Goal: Task Accomplishment & Management: Complete application form

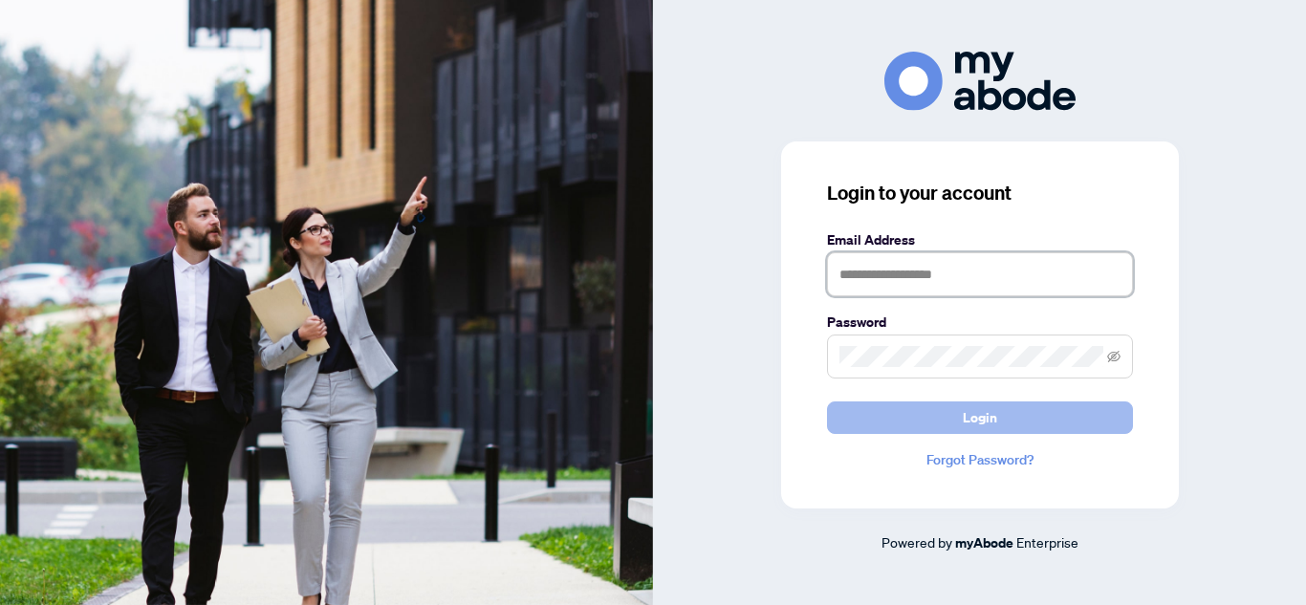
type input "**********"
click at [974, 424] on span "Login" at bounding box center [979, 417] width 34 height 31
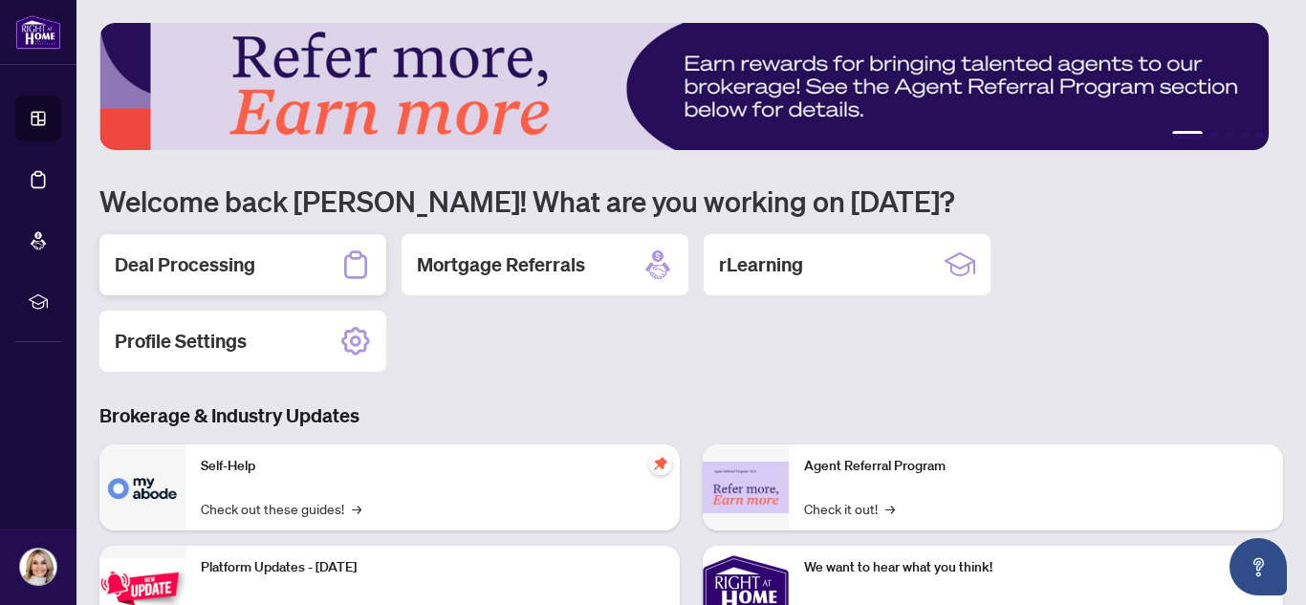
click at [218, 244] on div "Deal Processing" at bounding box center [242, 264] width 287 height 61
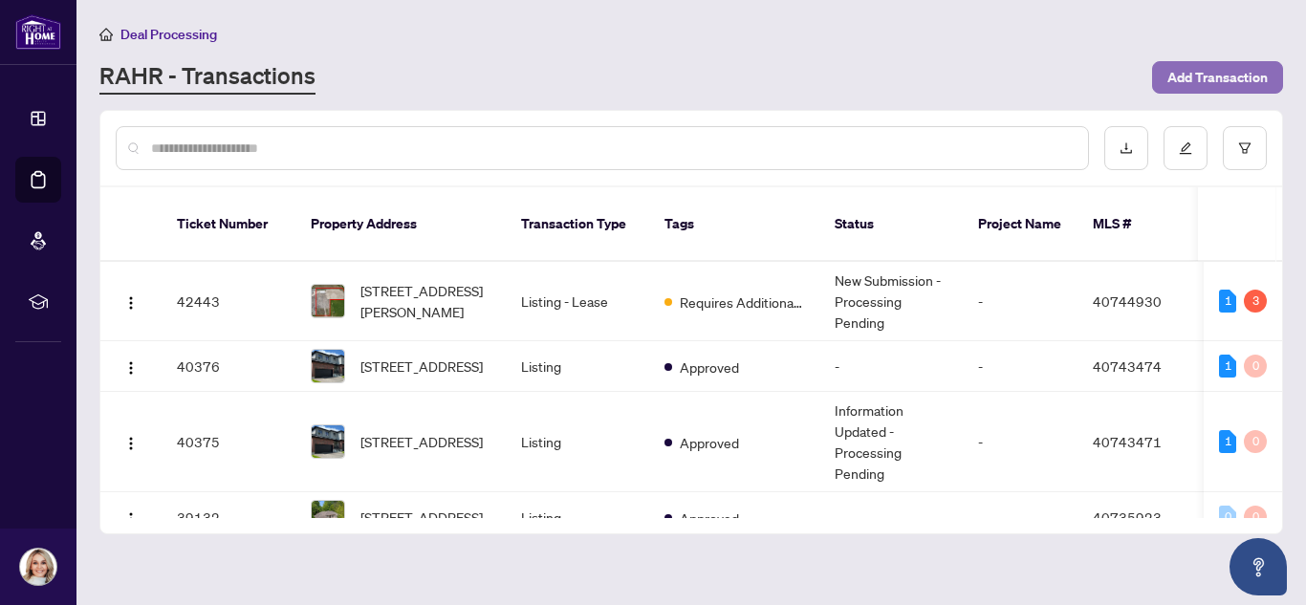
click at [1213, 78] on span "Add Transaction" at bounding box center [1217, 77] width 100 height 31
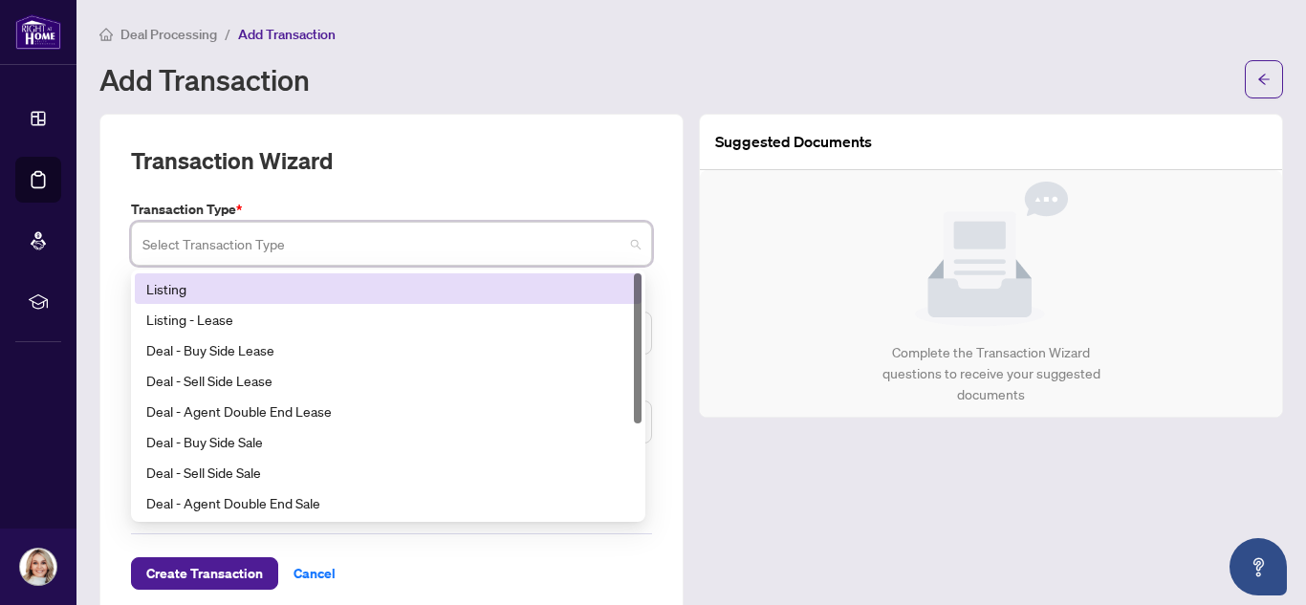
click at [218, 264] on input "search" at bounding box center [382, 247] width 481 height 42
click at [205, 274] on div "Listing" at bounding box center [388, 288] width 507 height 31
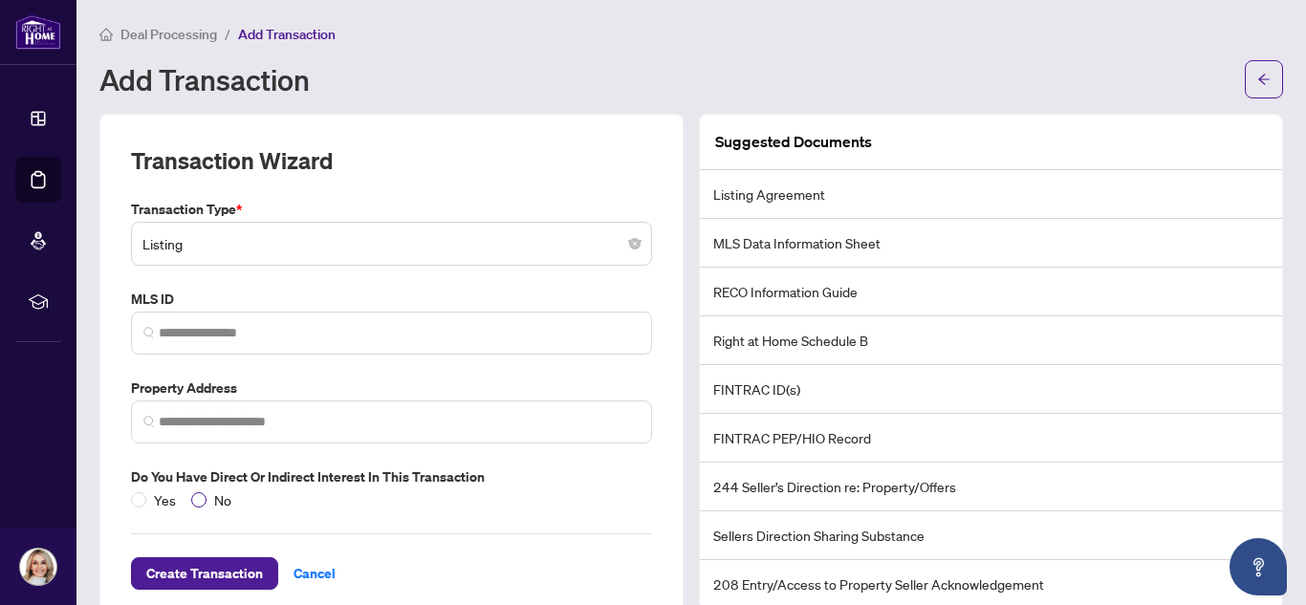
click at [215, 492] on span "No" at bounding box center [222, 499] width 32 height 21
click at [215, 438] on span at bounding box center [391, 421] width 521 height 43
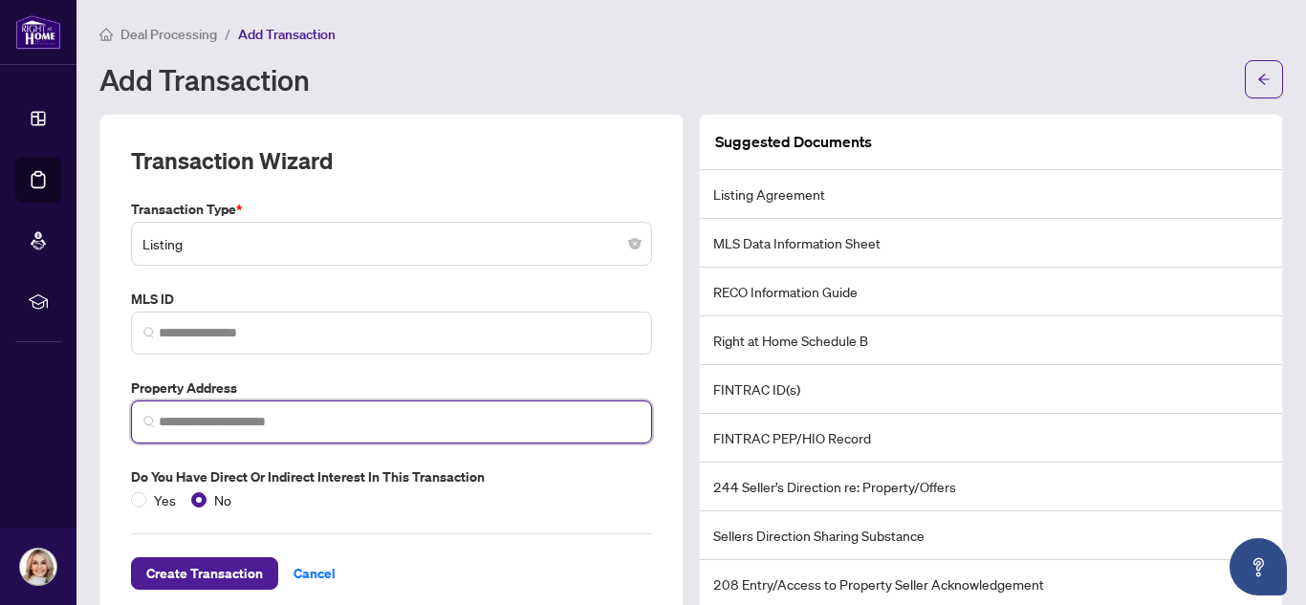
click at [215, 438] on span at bounding box center [391, 421] width 521 height 43
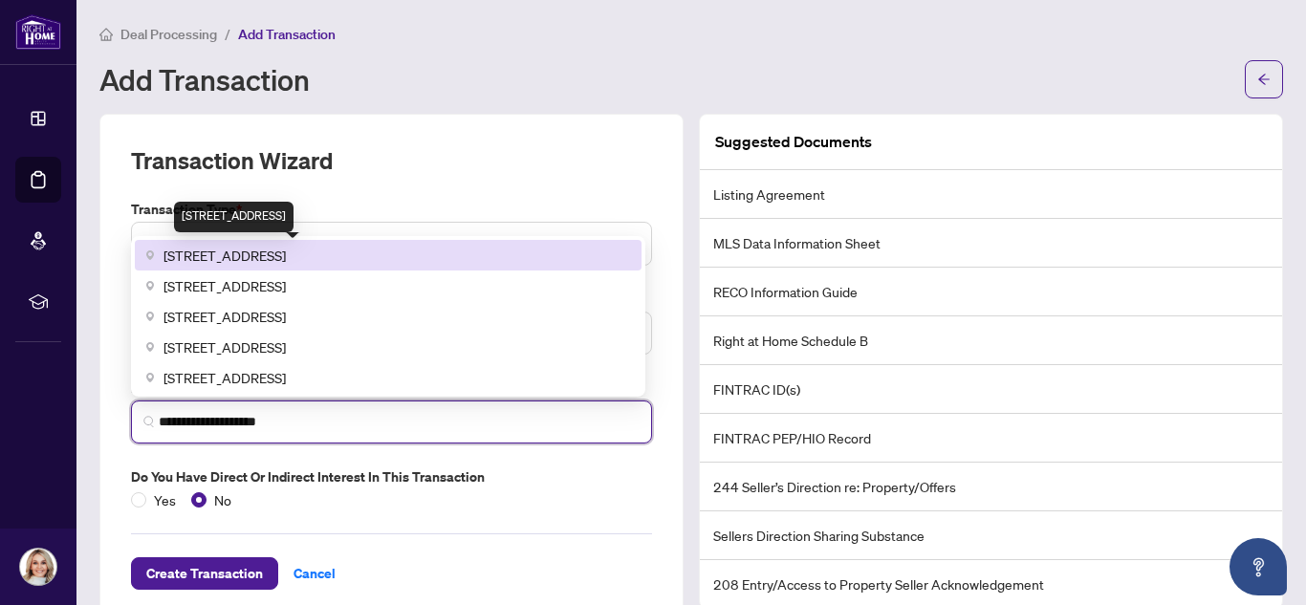
click at [286, 261] on span "[STREET_ADDRESS]" at bounding box center [224, 255] width 122 height 21
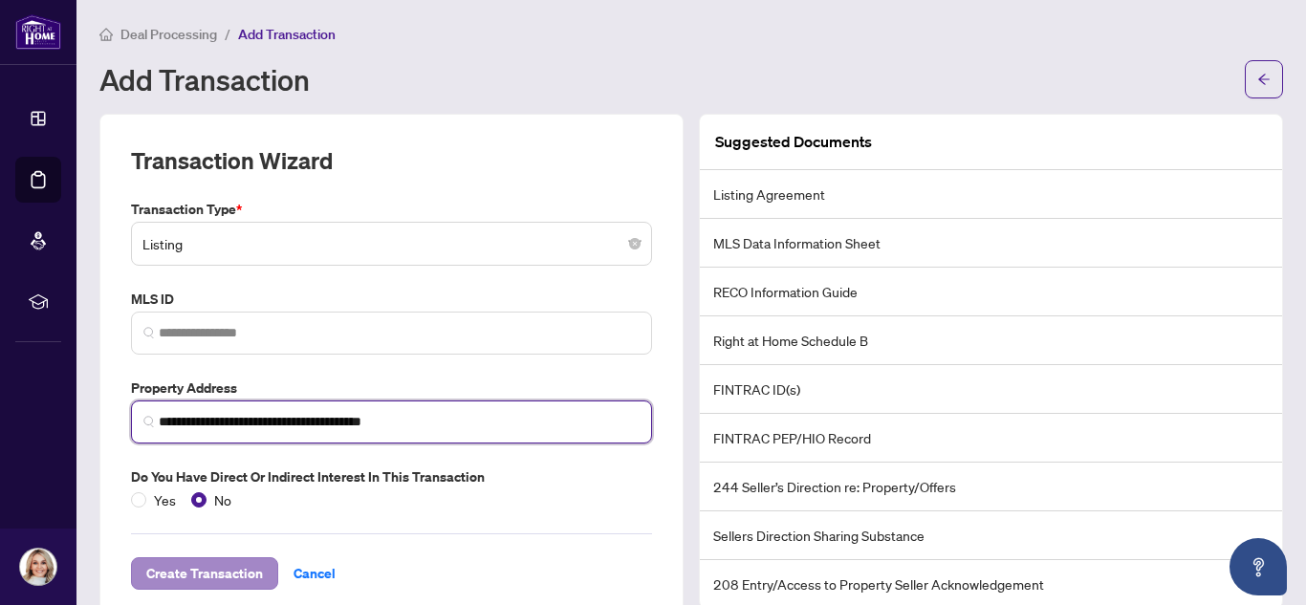
type input "**********"
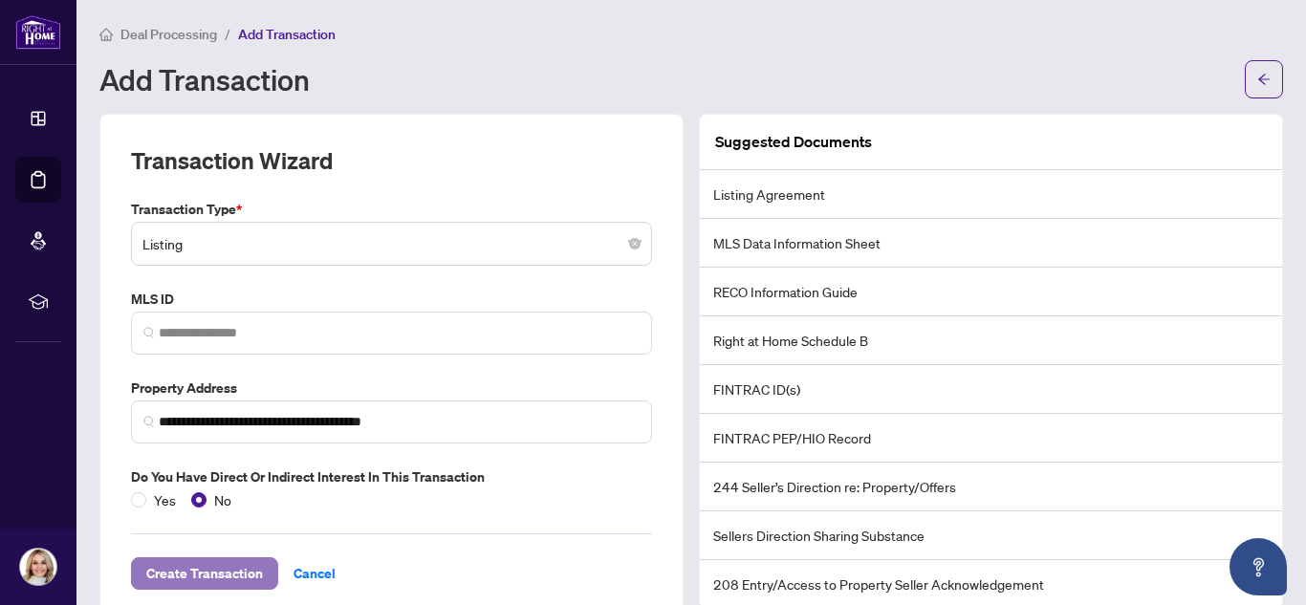
click at [197, 572] on span "Create Transaction" at bounding box center [204, 573] width 117 height 31
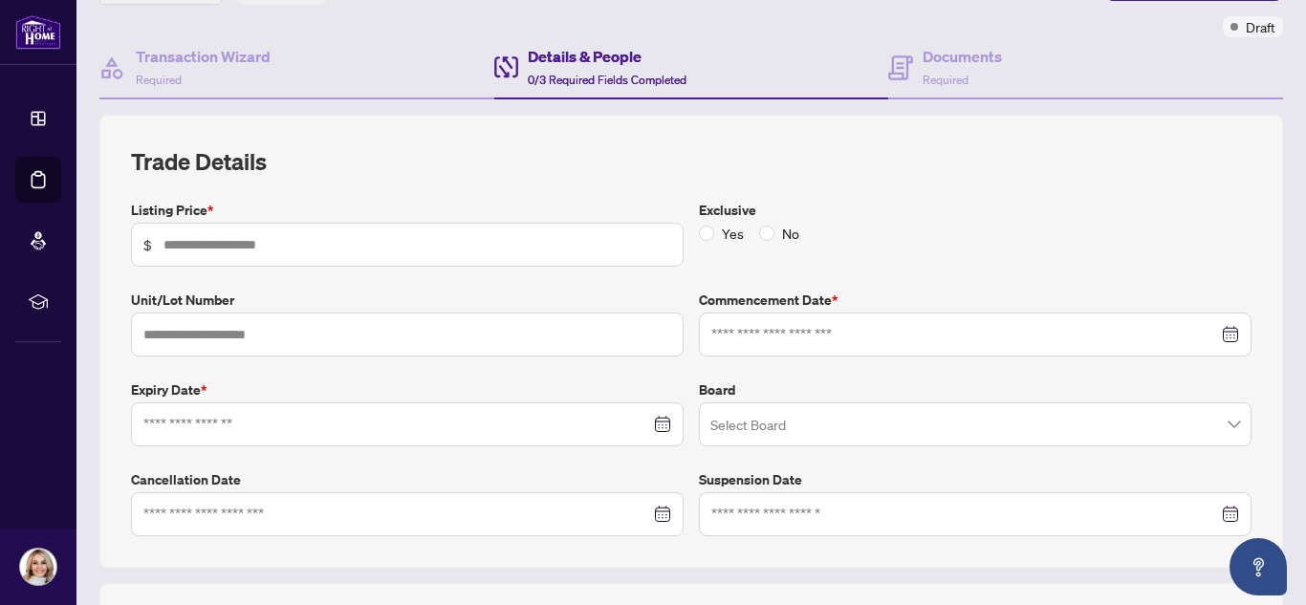
scroll to position [158, 0]
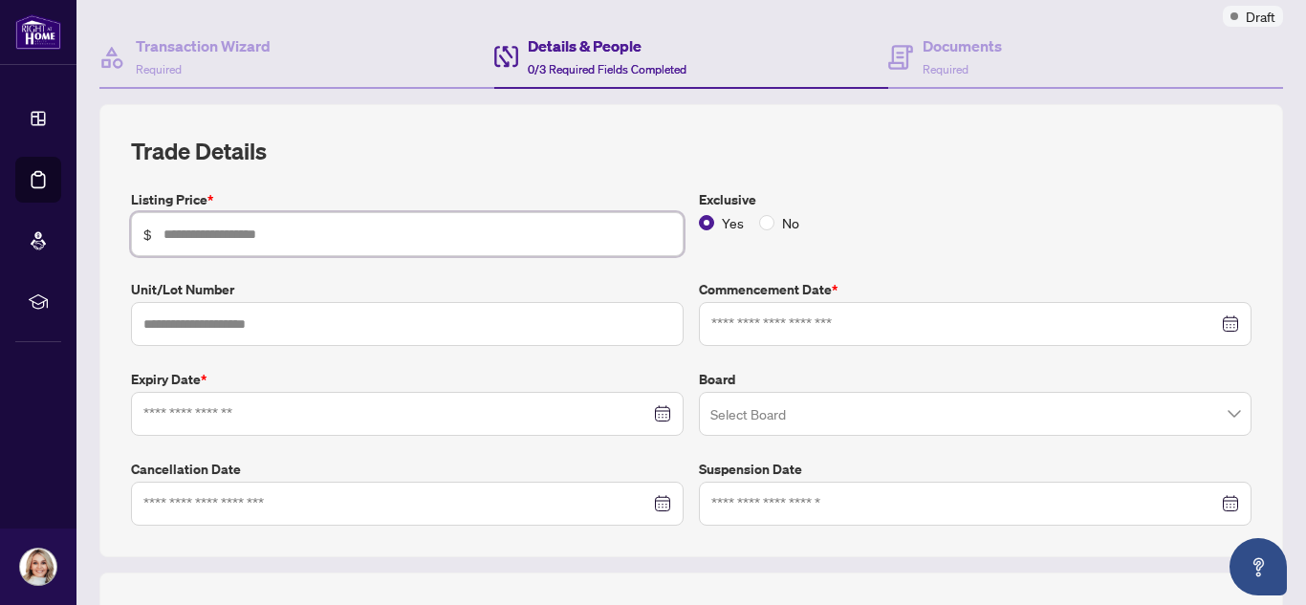
click at [409, 232] on input "text" at bounding box center [416, 234] width 507 height 21
type input "*********"
click at [338, 415] on input at bounding box center [396, 413] width 507 height 21
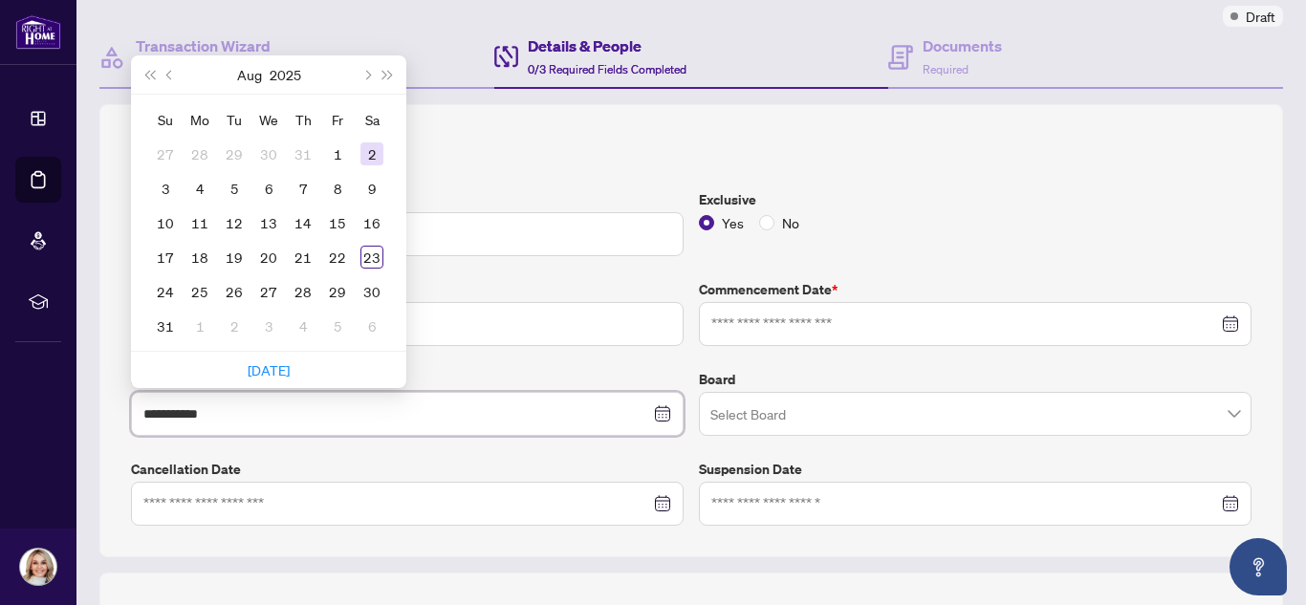
type input "**********"
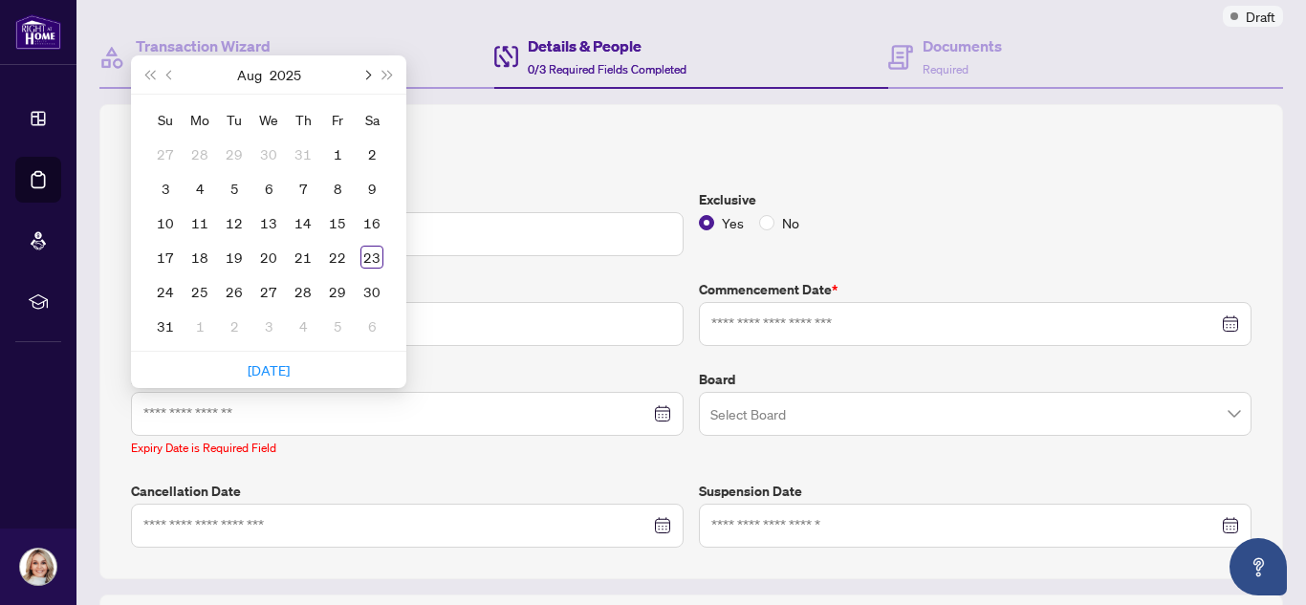
click at [364, 75] on span "Next month (PageDown)" at bounding box center [366, 75] width 10 height 10
type input "**********"
click at [270, 185] on div "10" at bounding box center [268, 188] width 23 height 23
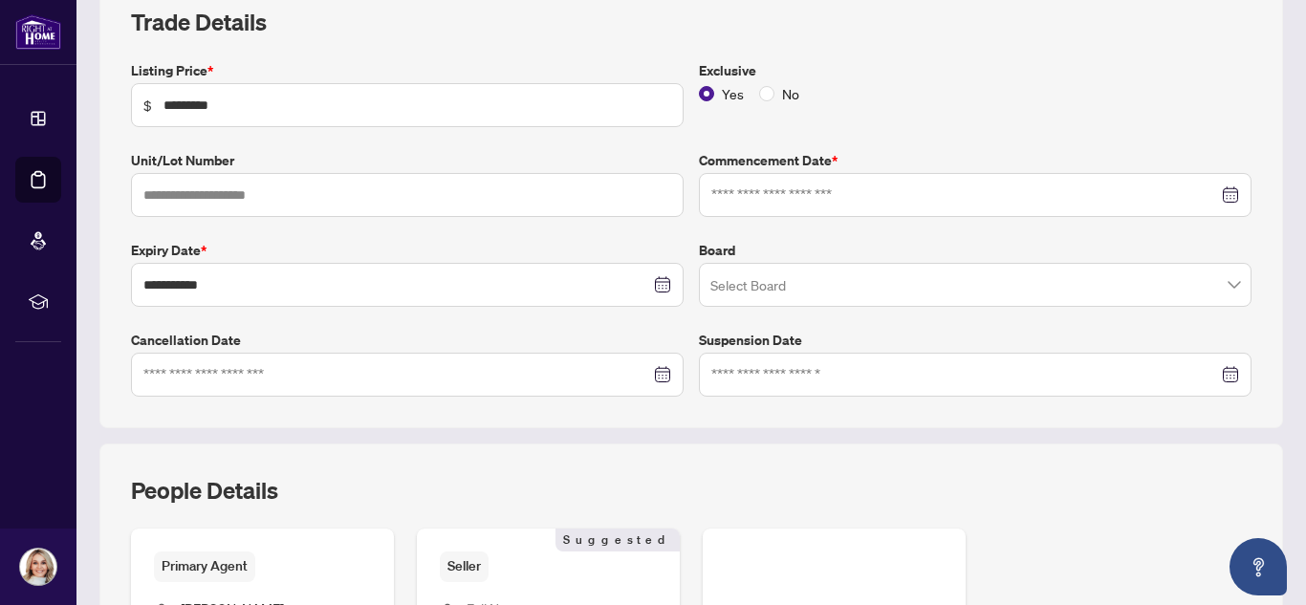
scroll to position [288, 0]
click at [876, 197] on input at bounding box center [964, 194] width 507 height 21
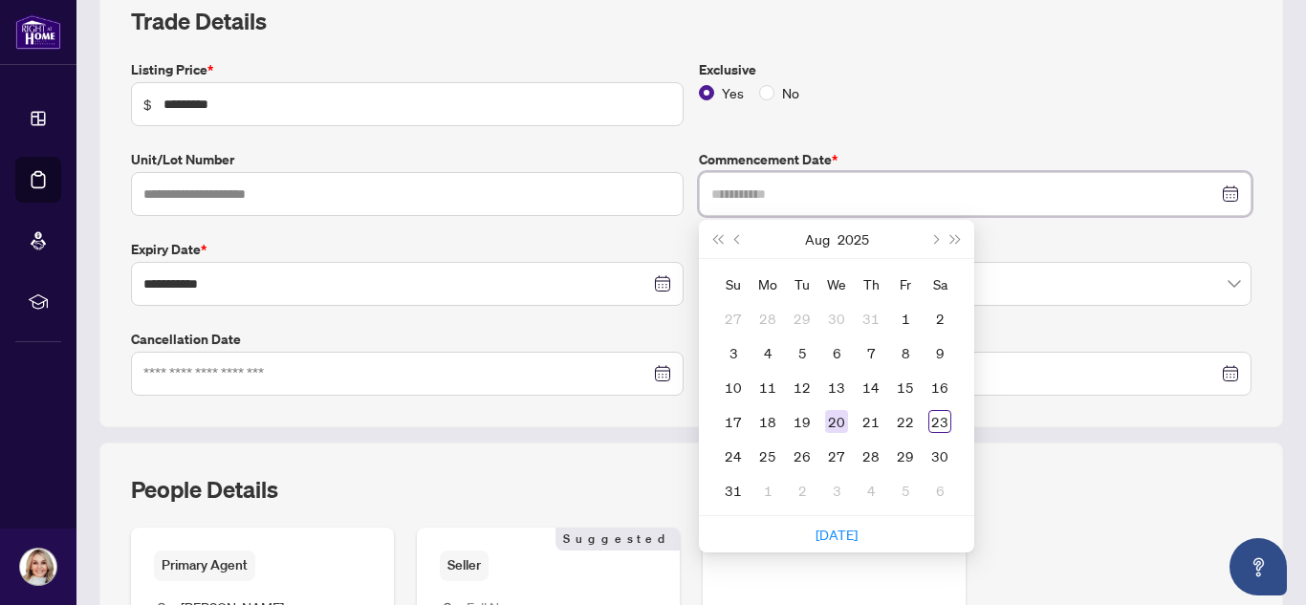
type input "**********"
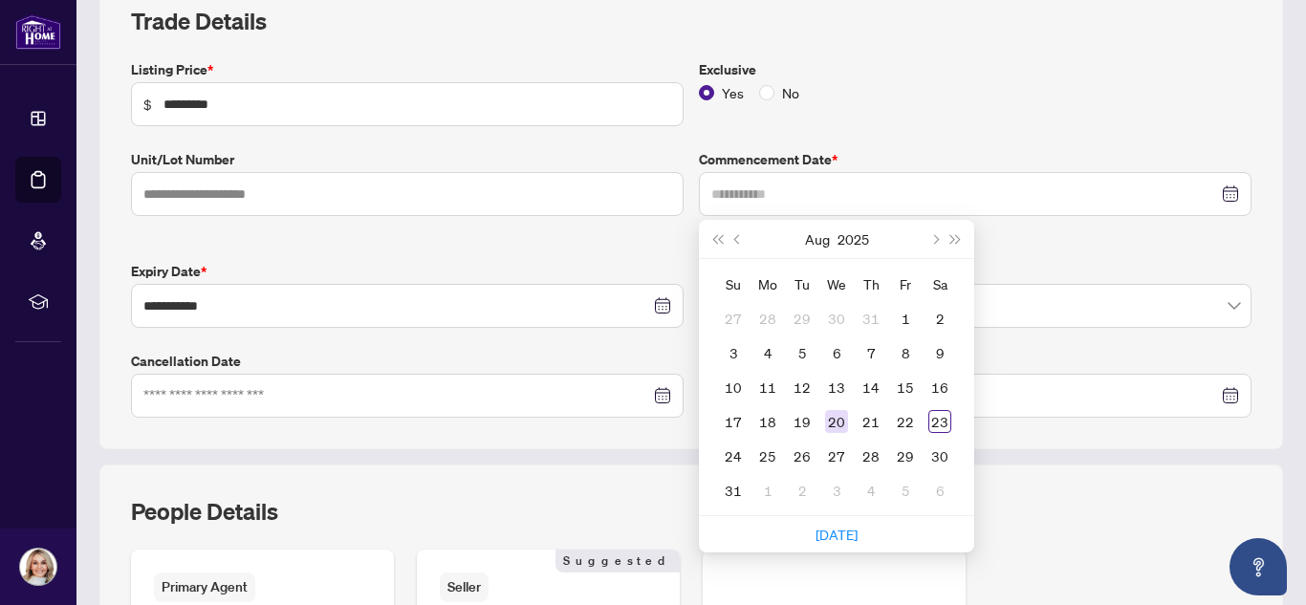
click at [825, 422] on div "20" at bounding box center [836, 421] width 23 height 23
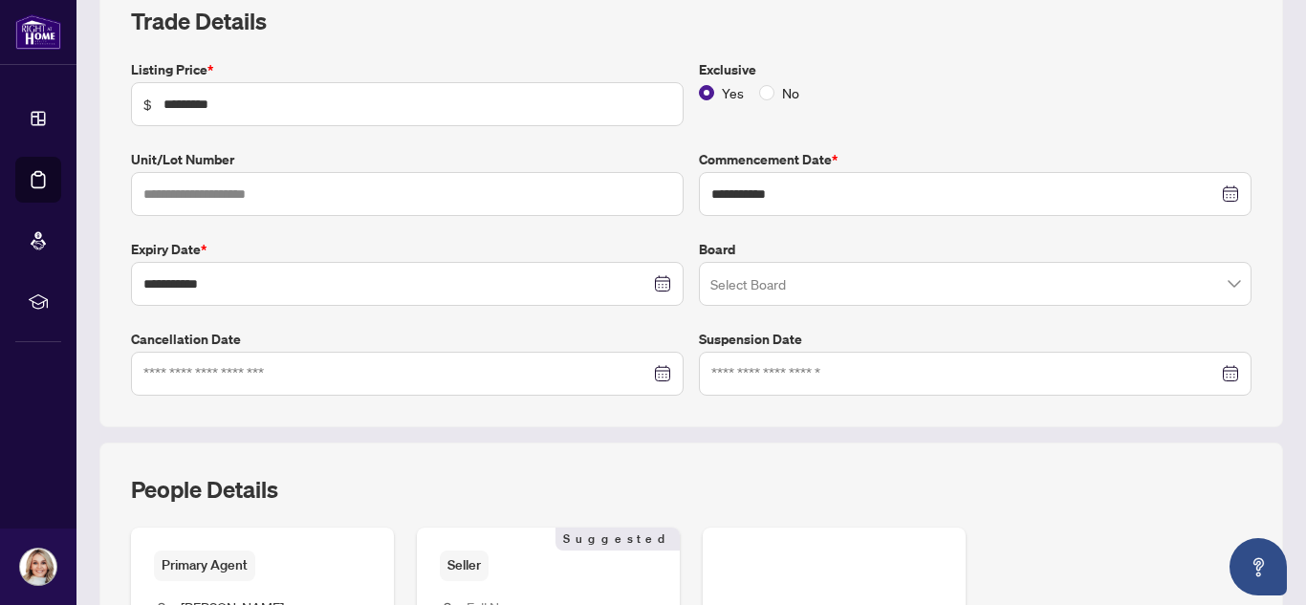
click at [311, 318] on div "**********" at bounding box center [690, 227] width 1135 height 336
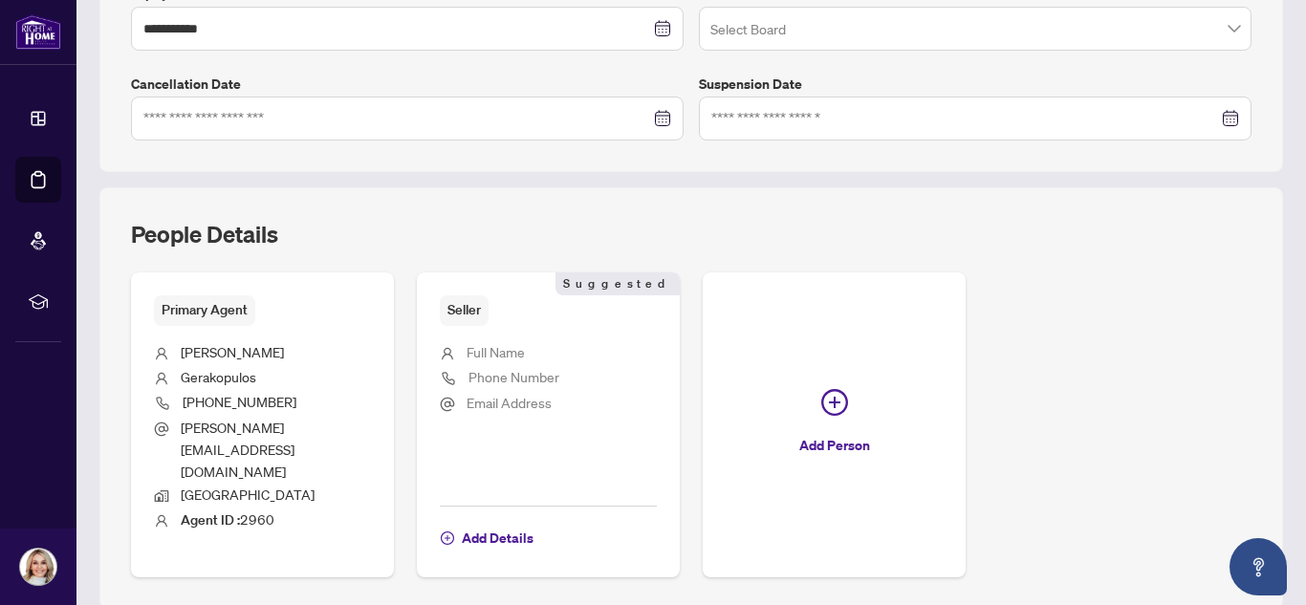
scroll to position [641, 0]
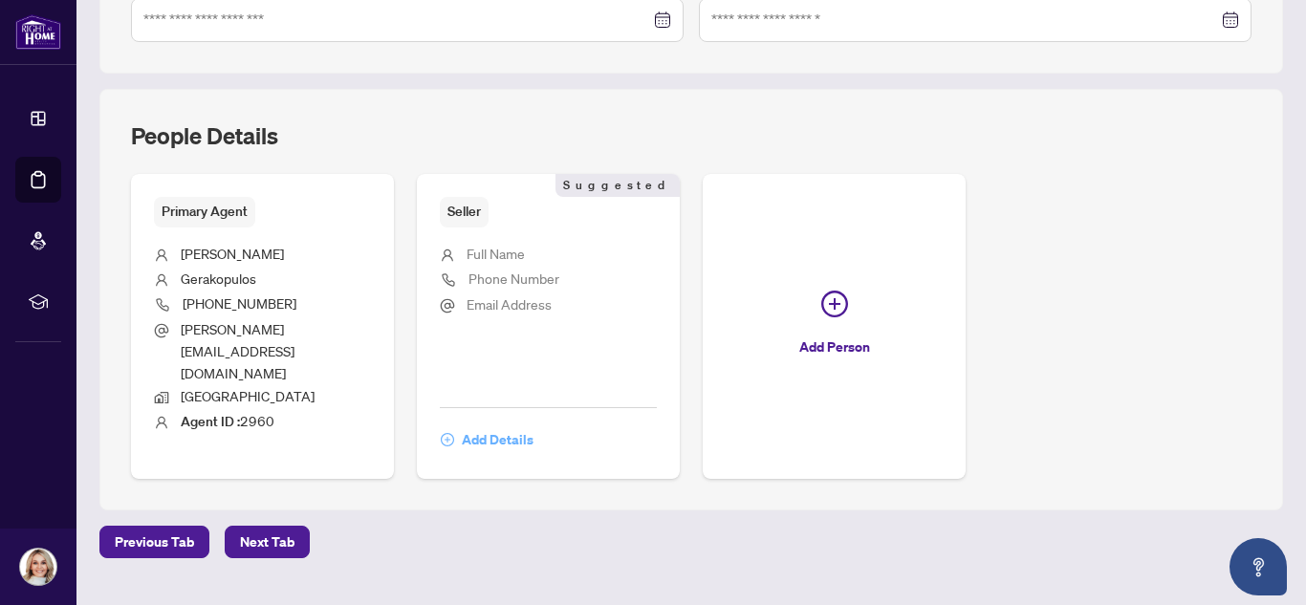
click at [491, 424] on span "Add Details" at bounding box center [498, 439] width 72 height 31
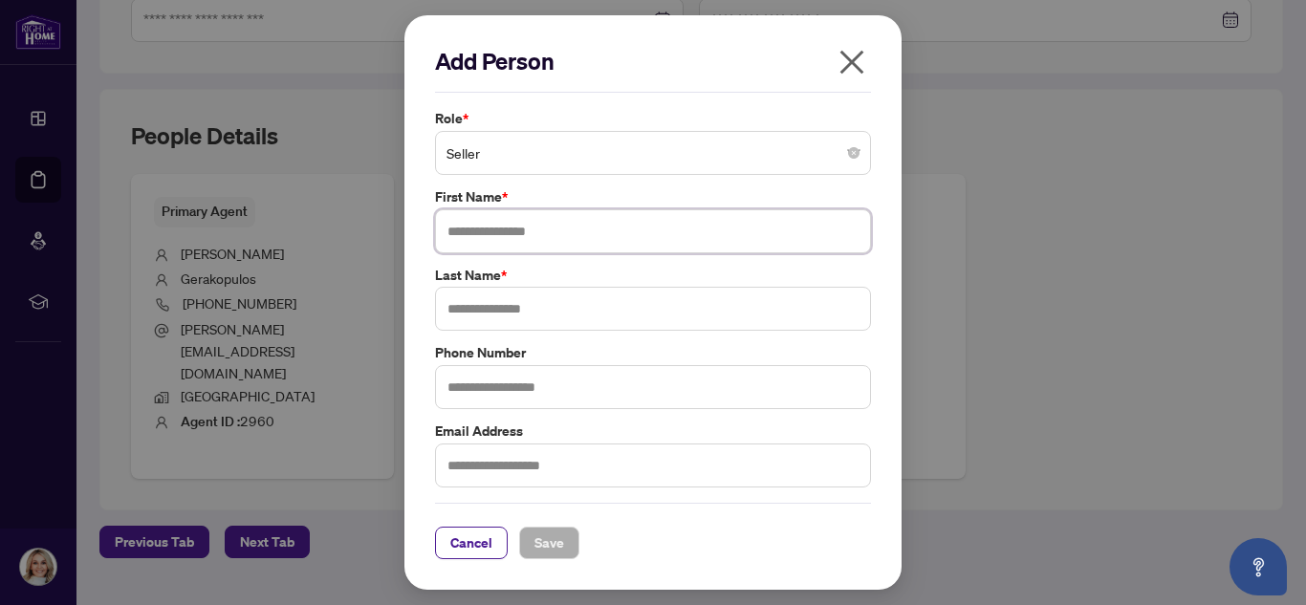
click at [487, 240] on input "text" at bounding box center [653, 231] width 436 height 44
type input "*****"
type input "****"
click at [569, 546] on button "Save" at bounding box center [549, 543] width 60 height 32
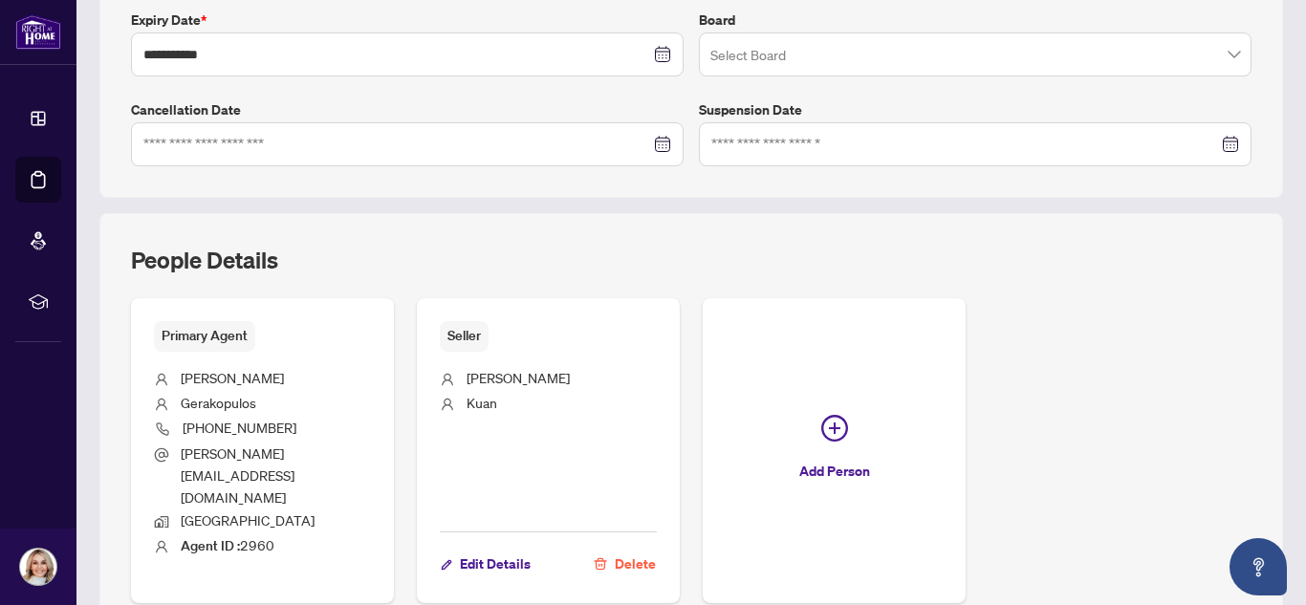
scroll to position [624, 0]
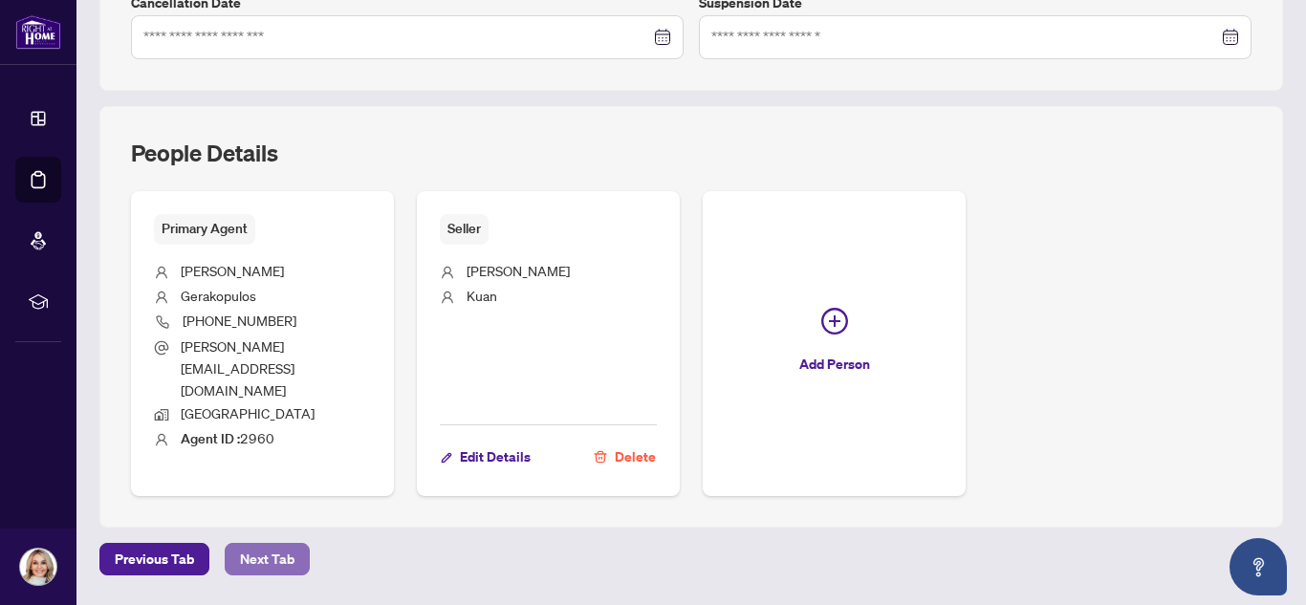
click at [267, 544] on span "Next Tab" at bounding box center [267, 559] width 54 height 31
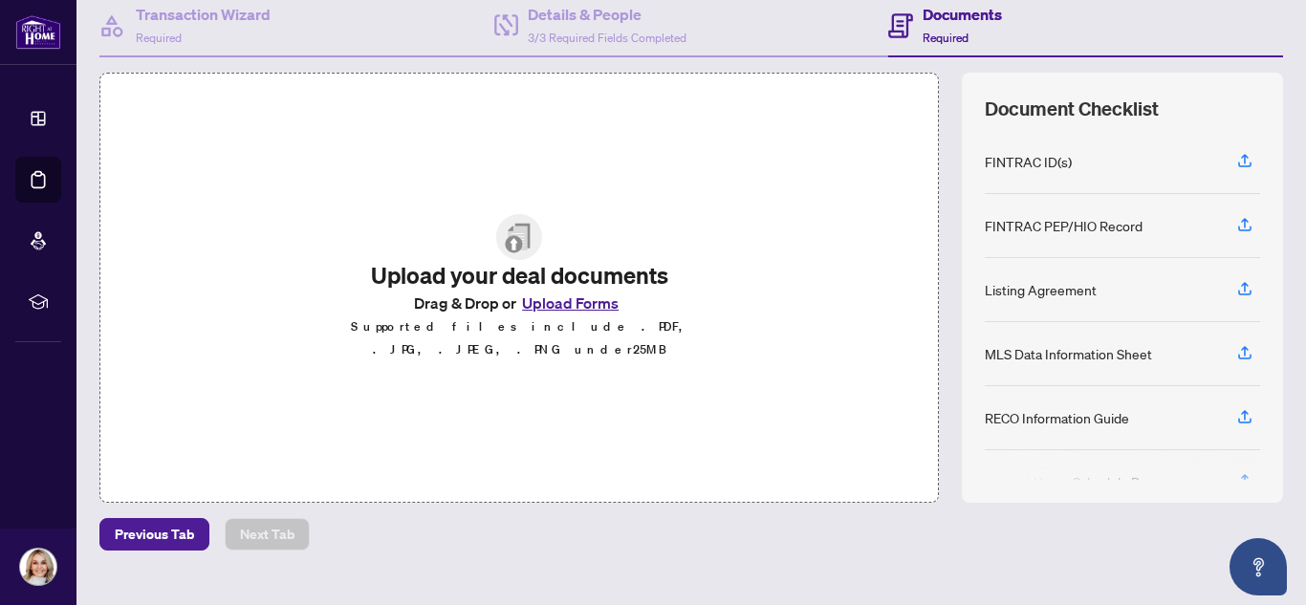
scroll to position [224, 0]
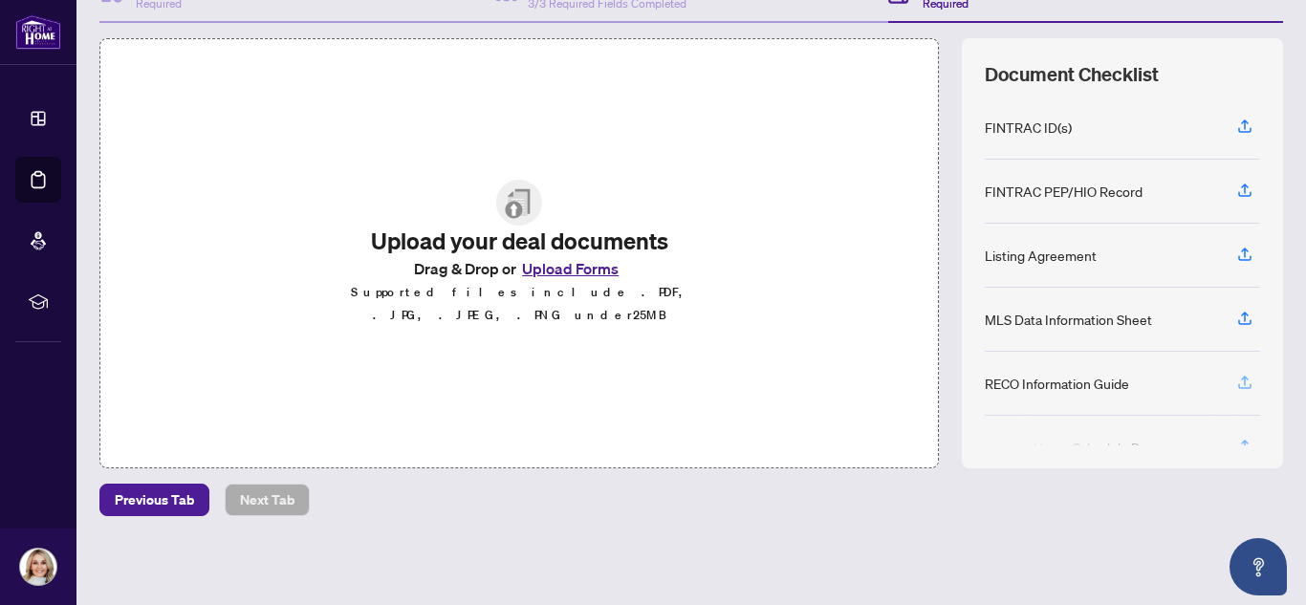
click at [1236, 380] on icon "button" at bounding box center [1244, 382] width 17 height 17
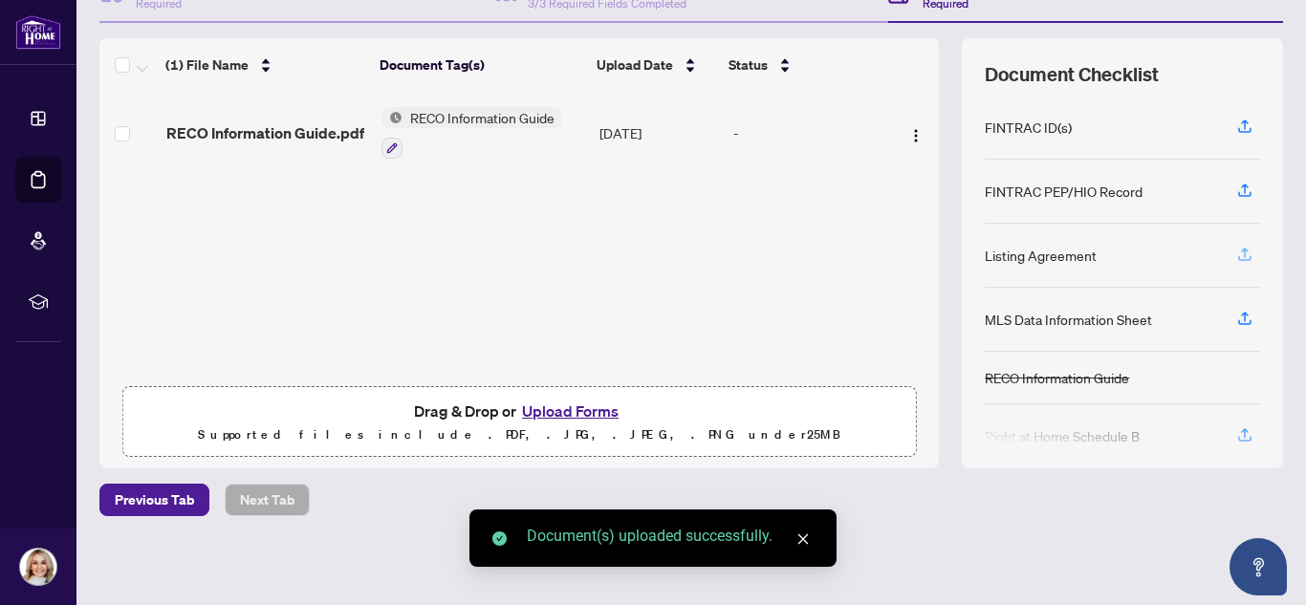
click at [1236, 256] on icon "button" at bounding box center [1244, 254] width 17 height 17
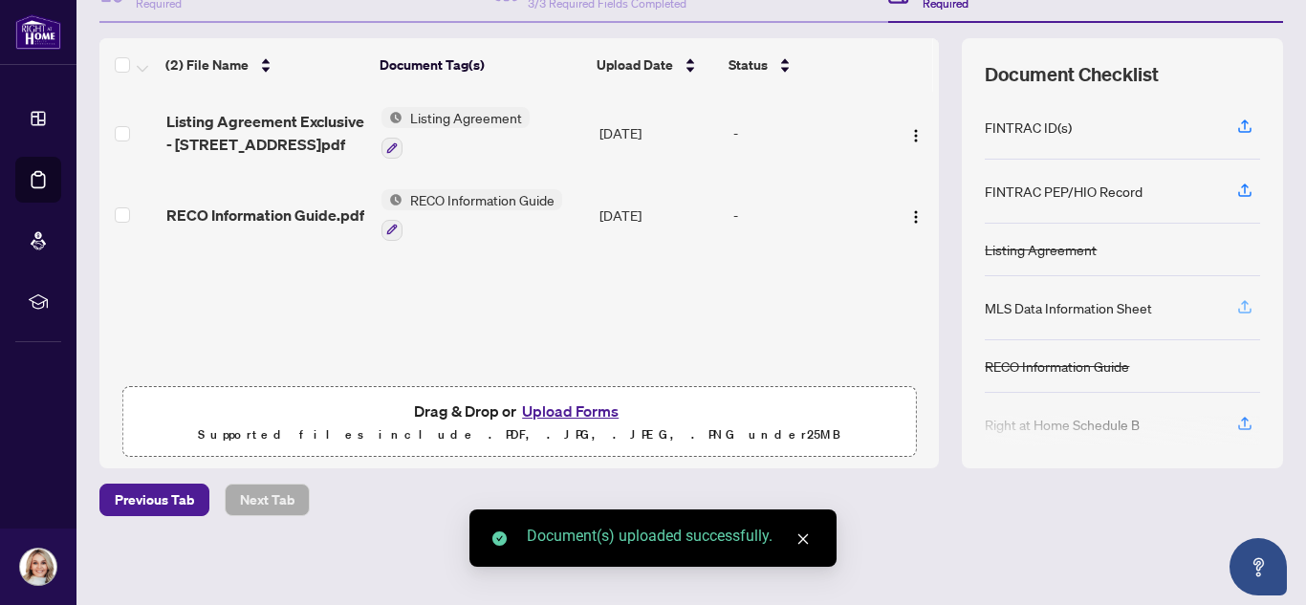
click at [1236, 310] on icon "button" at bounding box center [1244, 306] width 17 height 17
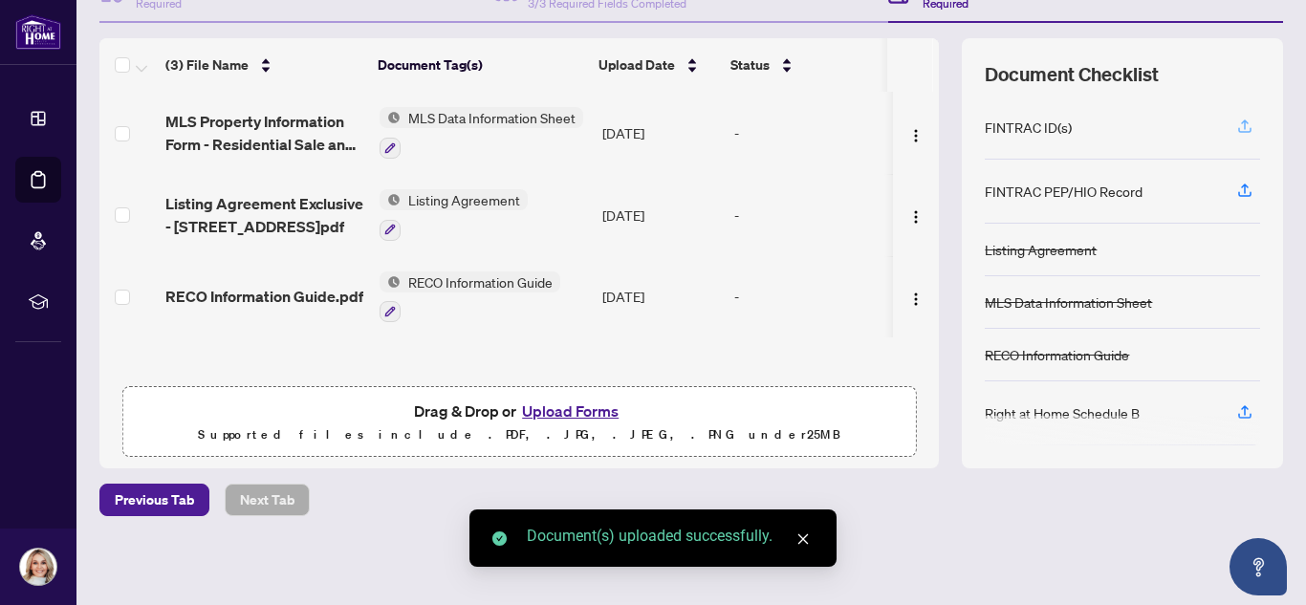
click at [1229, 122] on button "button" at bounding box center [1244, 127] width 31 height 32
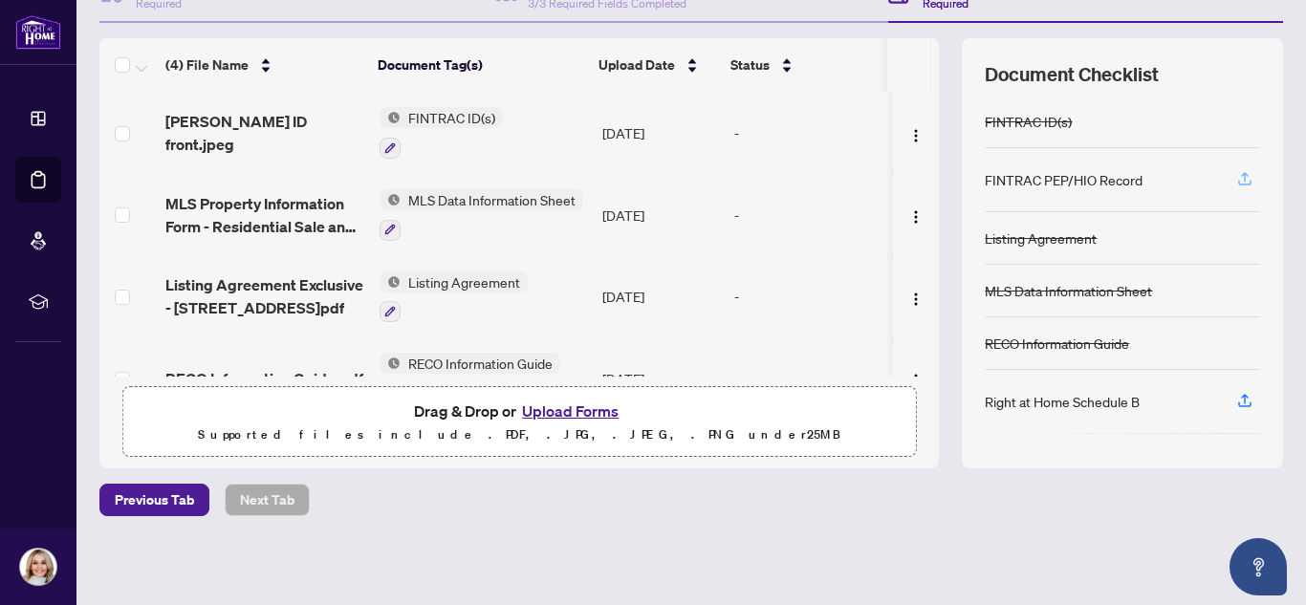
click at [1236, 172] on icon "button" at bounding box center [1244, 178] width 17 height 17
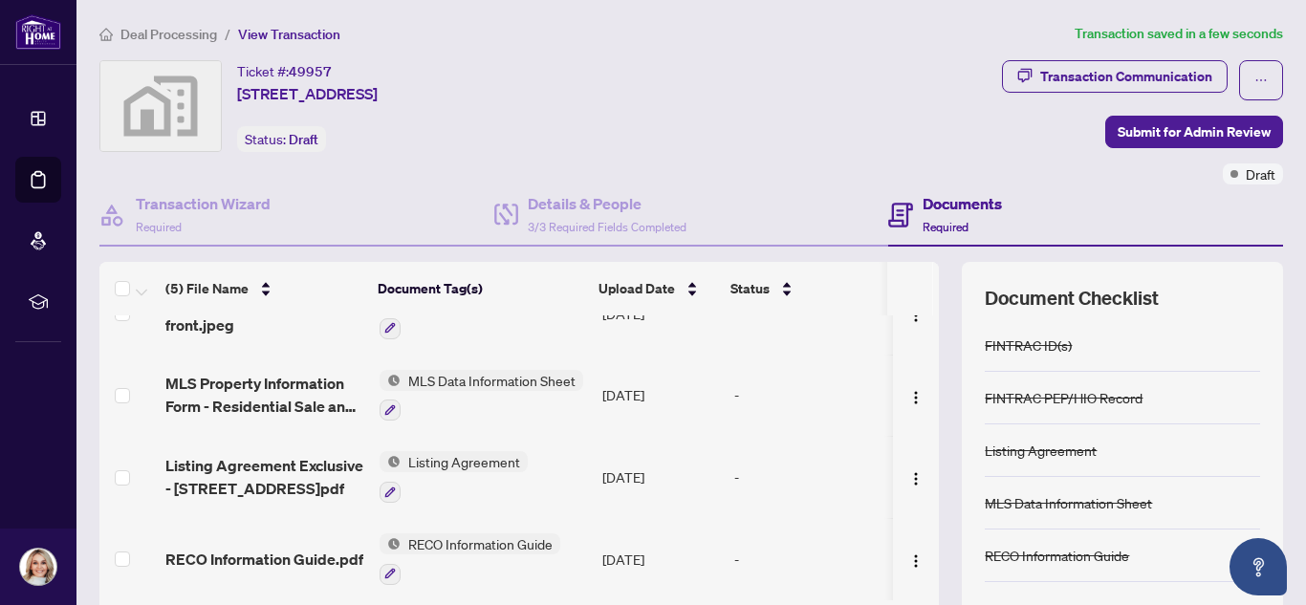
scroll to position [0, 0]
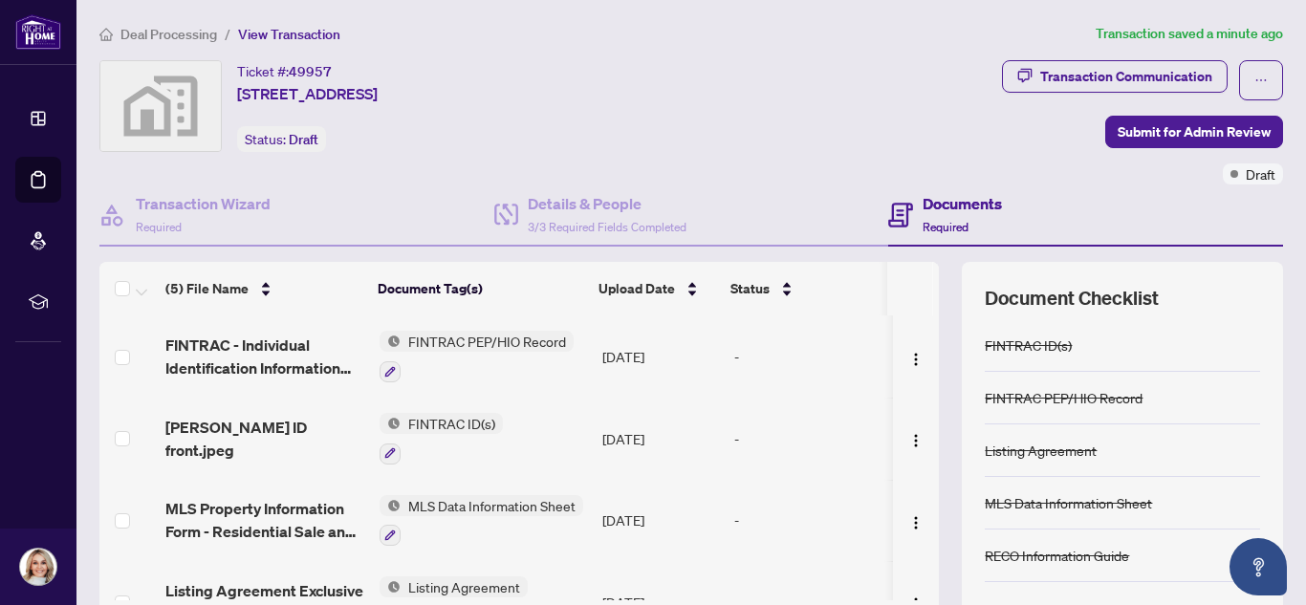
click at [256, 419] on td "[PERSON_NAME] ID front.jpeg" at bounding box center [265, 439] width 214 height 82
click at [908, 515] on img "button" at bounding box center [915, 522] width 15 height 15
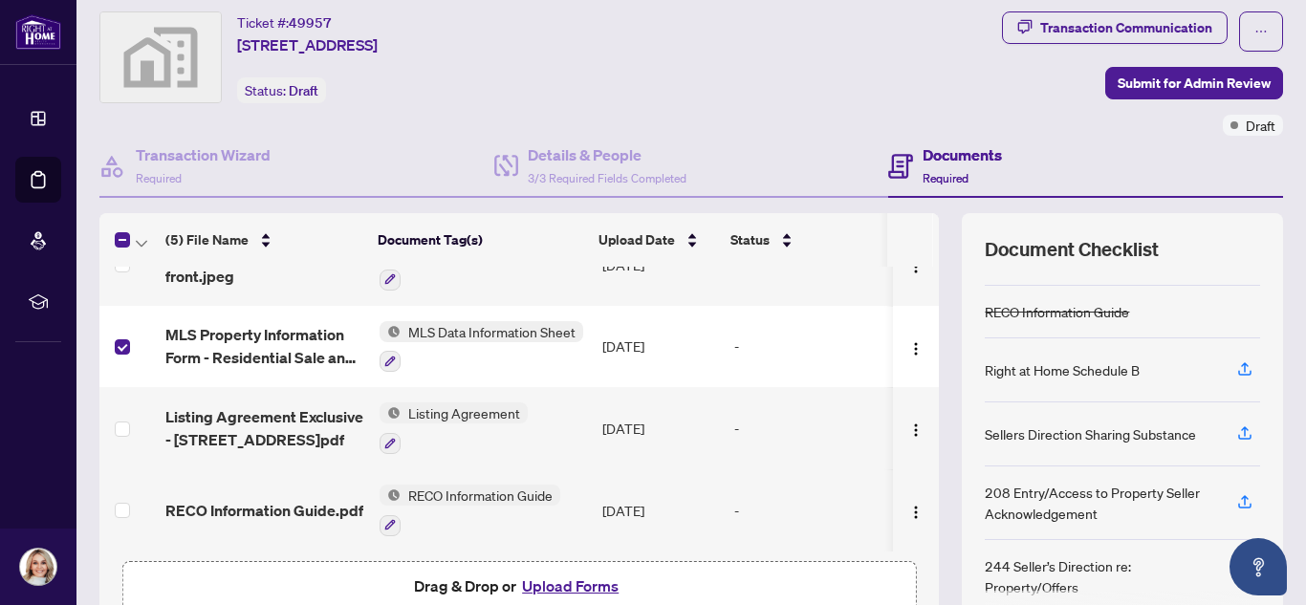
scroll to position [48, 0]
click at [908, 345] on img "button" at bounding box center [915, 349] width 15 height 15
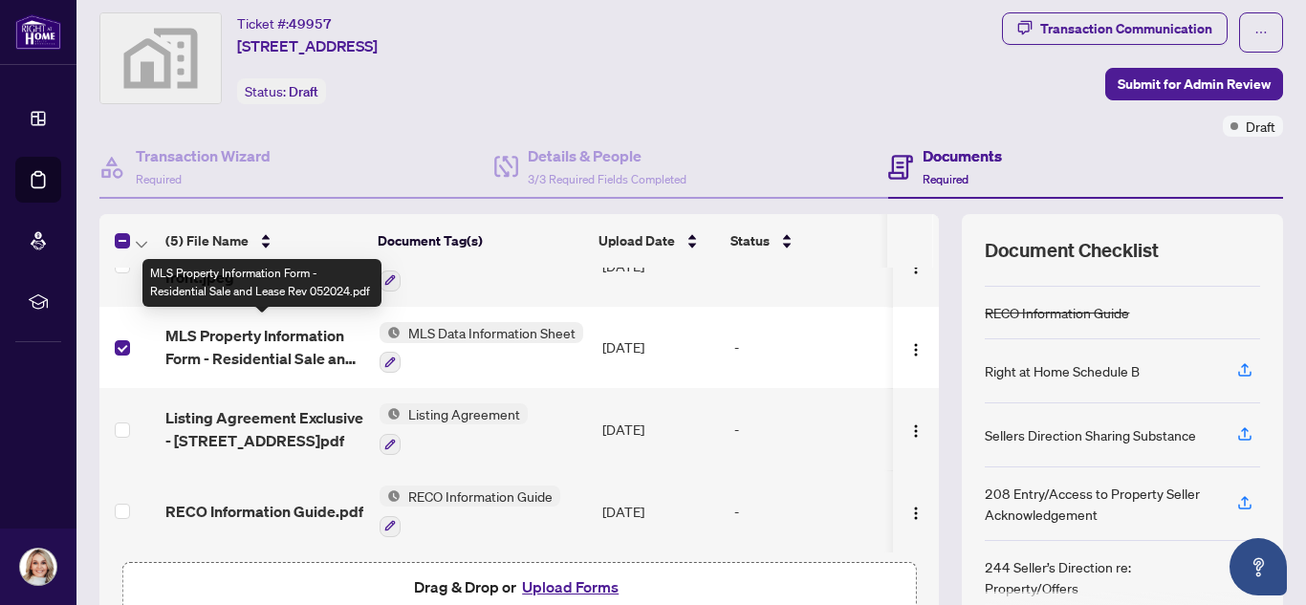
click at [259, 354] on span "MLS Property Information Form - Residential Sale and Lease Rev 052024.pdf" at bounding box center [264, 347] width 199 height 46
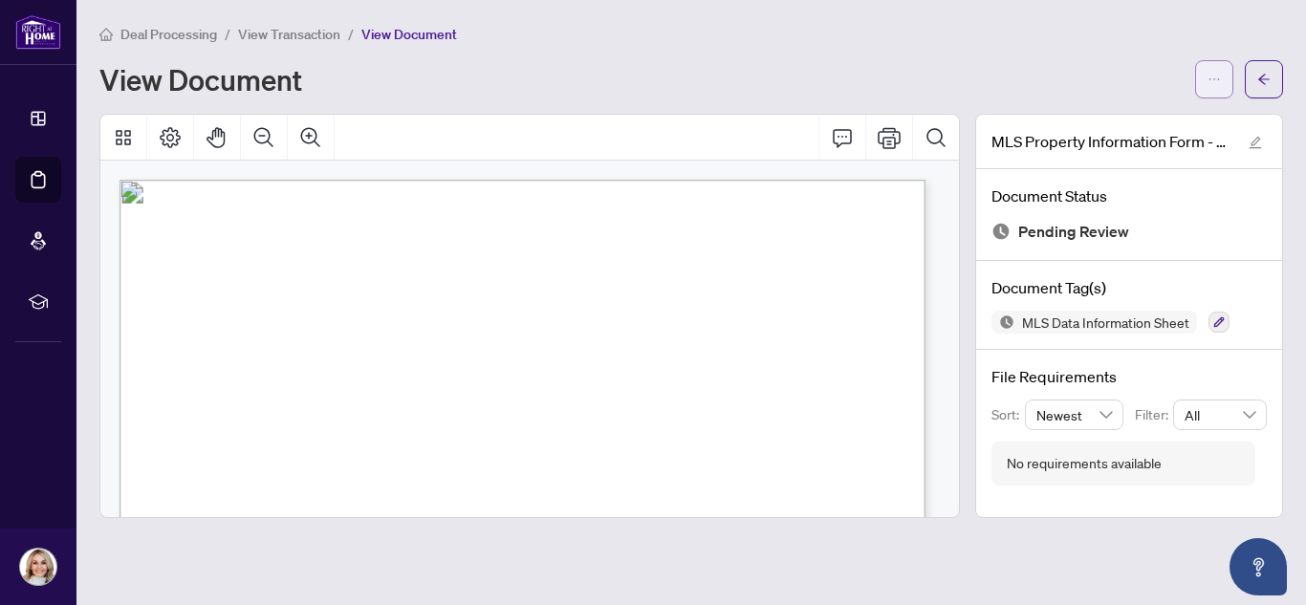
click at [1208, 76] on icon "ellipsis" at bounding box center [1213, 79] width 13 height 13
click at [532, 64] on div "View Document" at bounding box center [641, 79] width 1084 height 31
click at [284, 34] on span "View Transaction" at bounding box center [289, 34] width 102 height 17
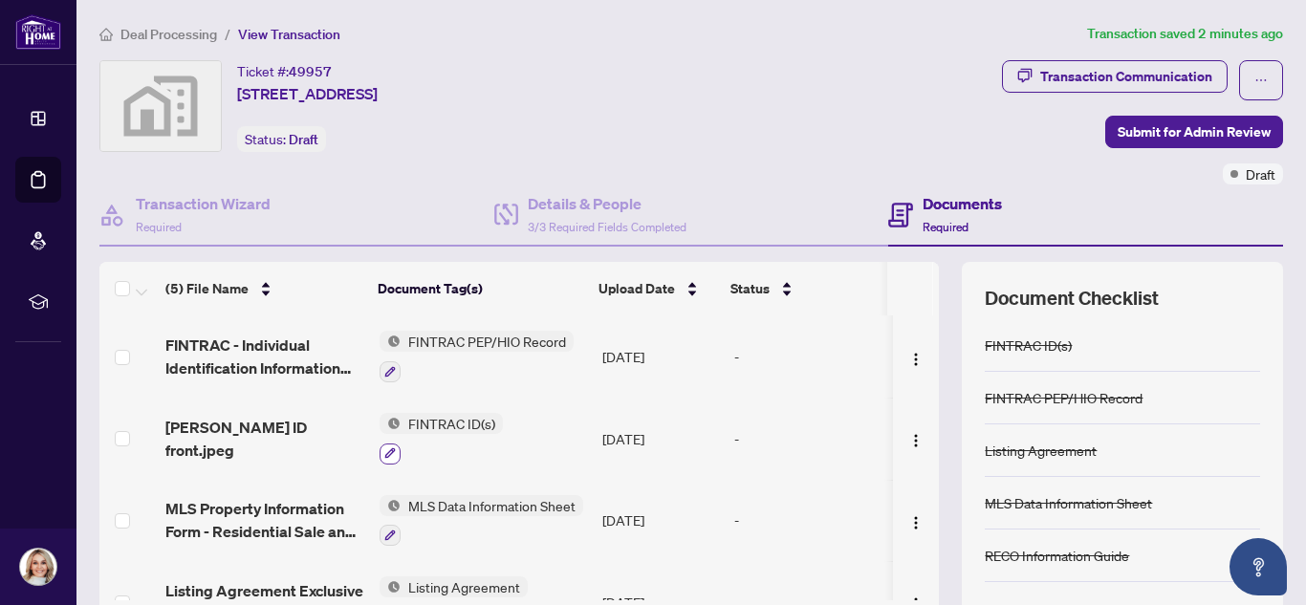
scroll to position [129, 0]
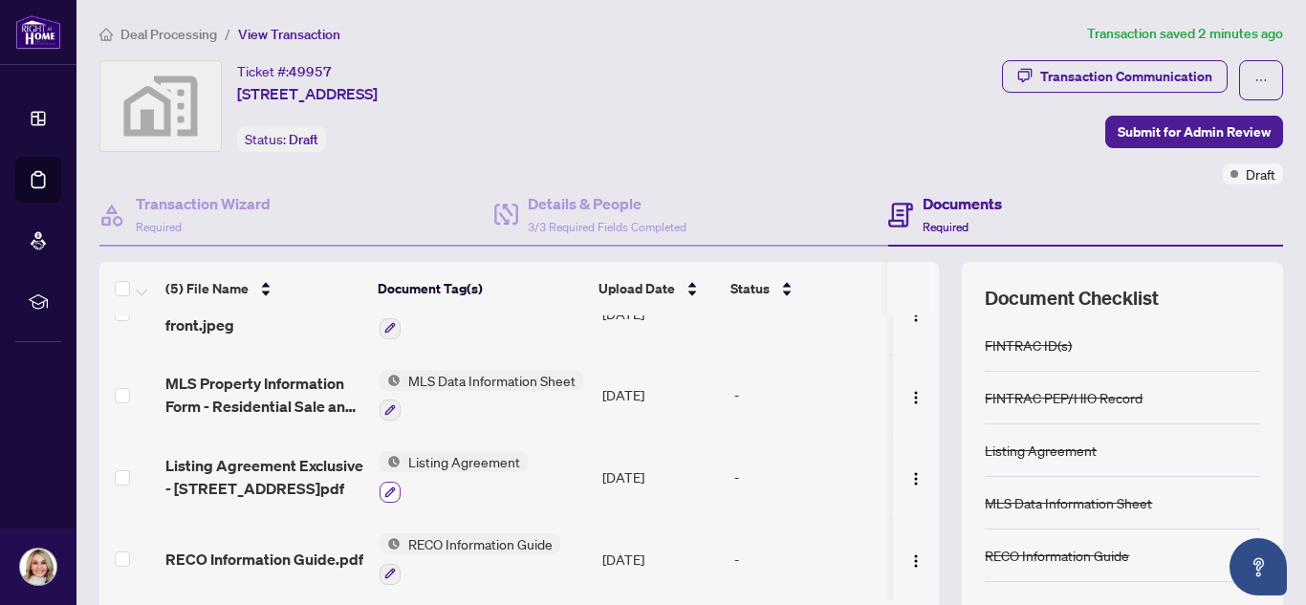
click at [385, 486] on icon "button" at bounding box center [390, 491] width 11 height 11
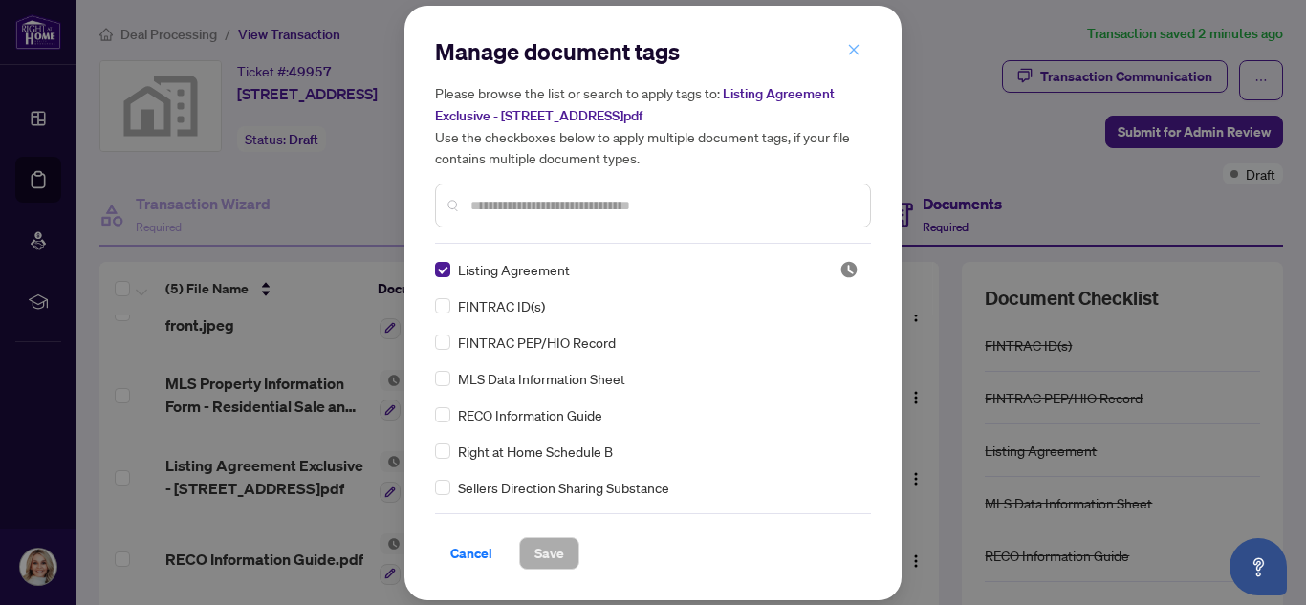
click at [840, 47] on button "button" at bounding box center [853, 50] width 38 height 32
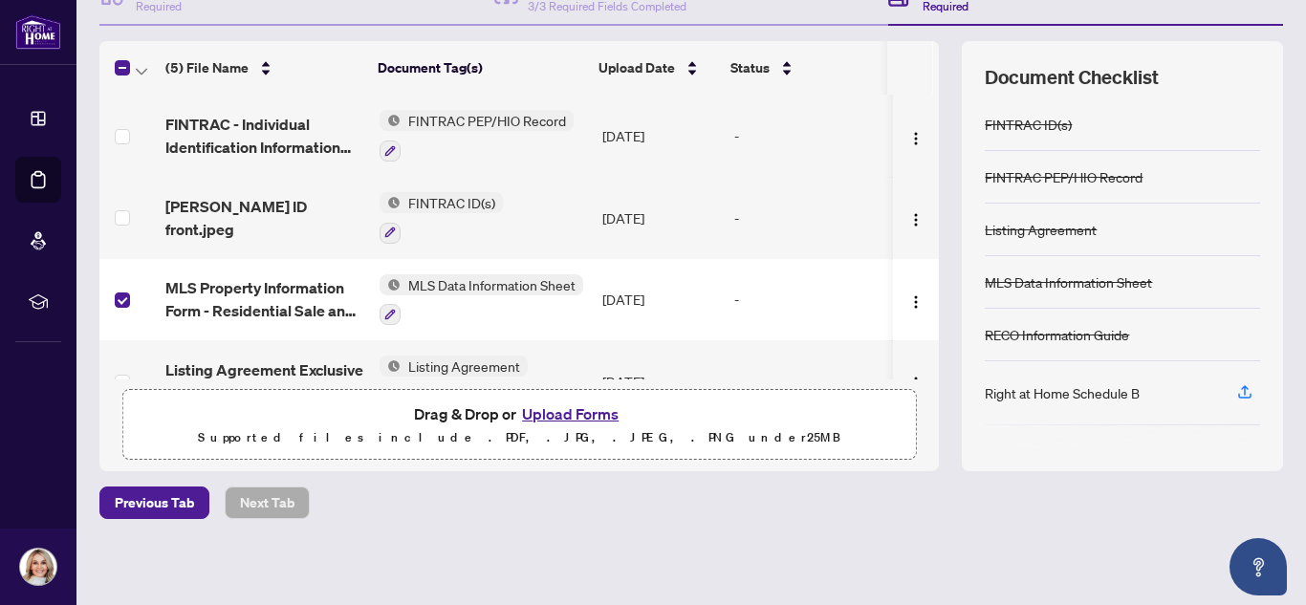
scroll to position [220, 0]
click at [908, 302] on img "button" at bounding box center [915, 302] width 15 height 15
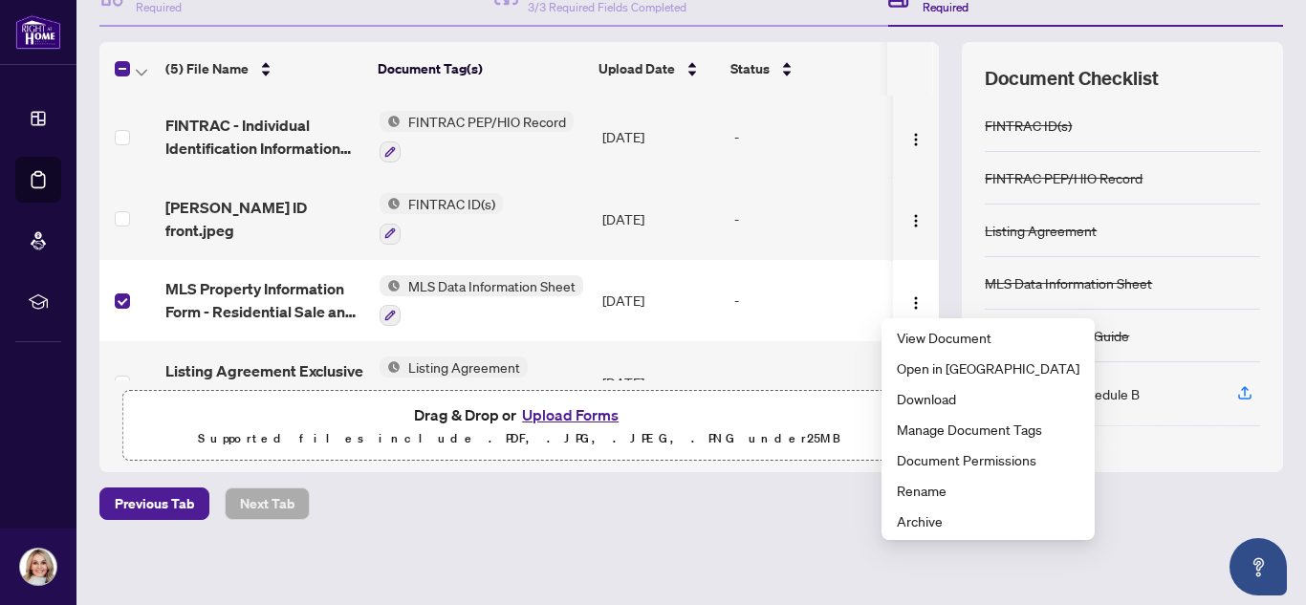
click at [683, 509] on div "Previous Tab Next Tab" at bounding box center [690, 503] width 1183 height 32
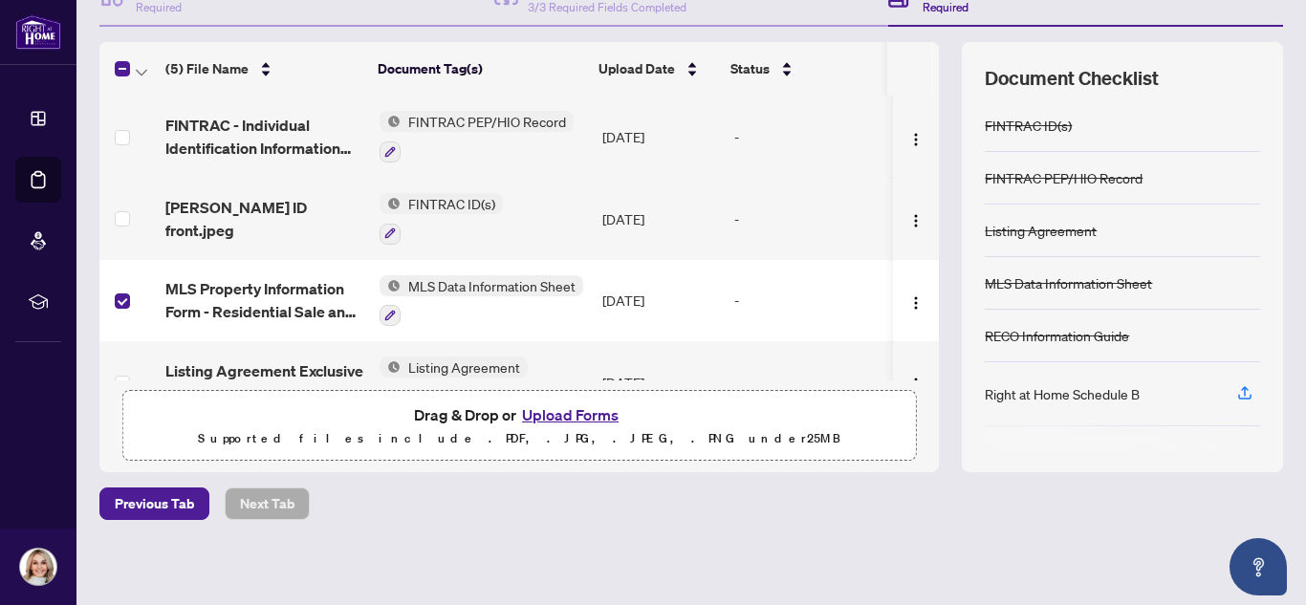
click at [557, 409] on button "Upload Forms" at bounding box center [570, 414] width 108 height 25
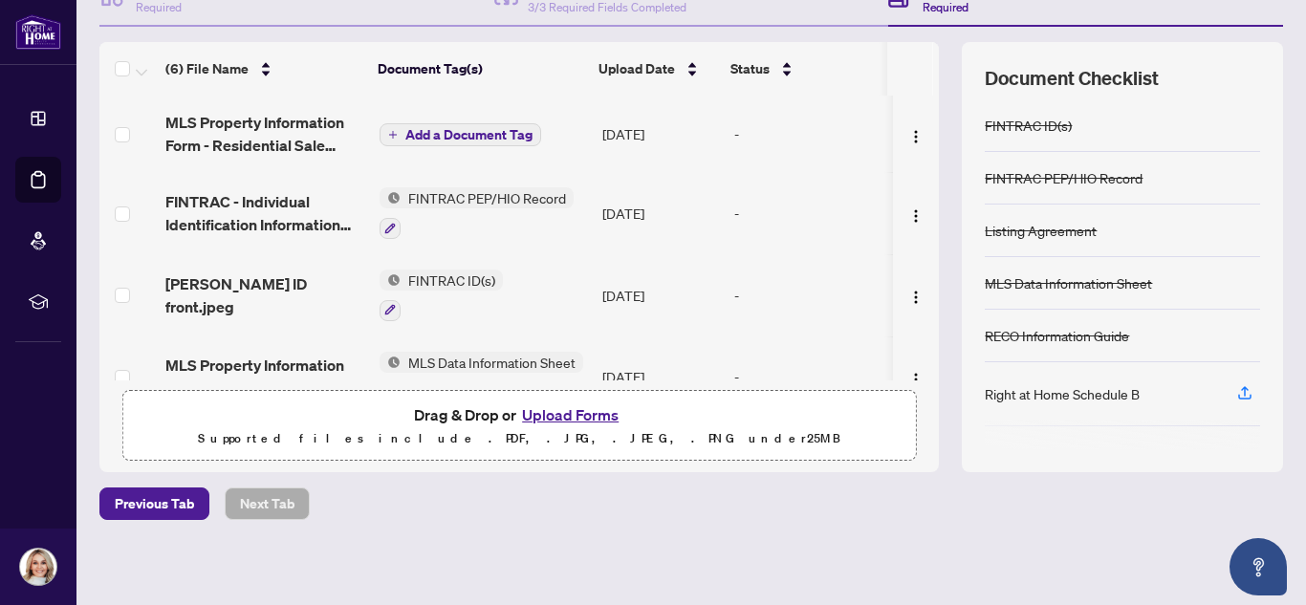
scroll to position [83, 0]
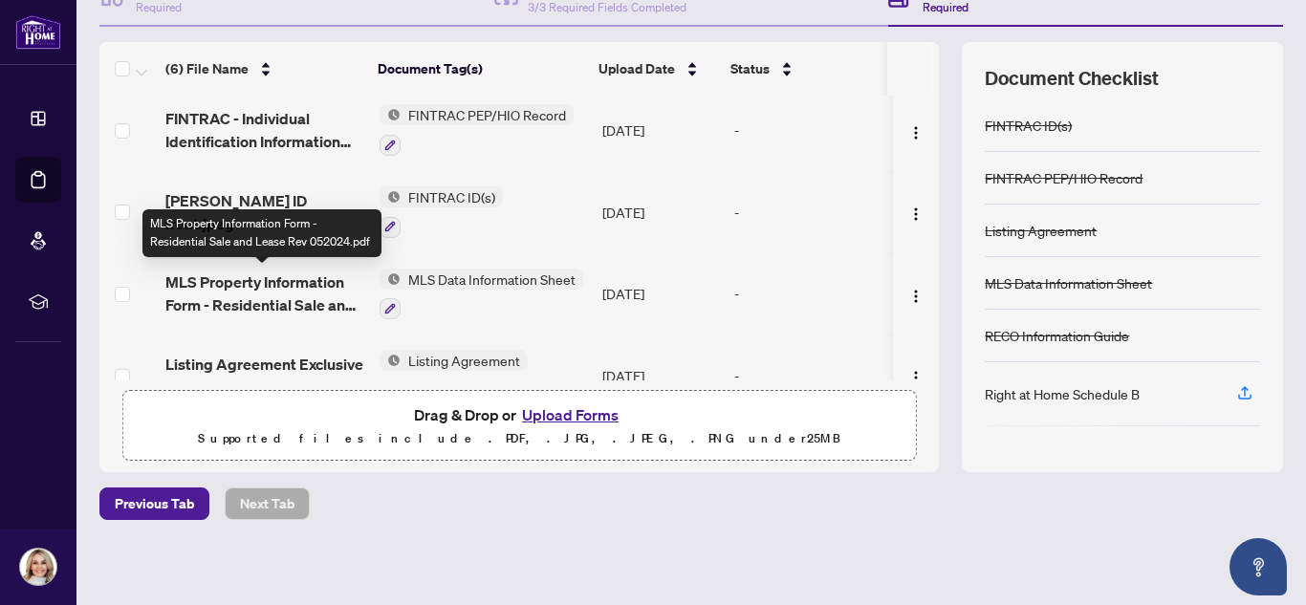
drag, startPoint x: 357, startPoint y: 301, endPoint x: 277, endPoint y: 290, distance: 81.1
click at [277, 290] on span "MLS Property Information Form - Residential Sale and Lease Rev 052024.pdf" at bounding box center [264, 293] width 199 height 46
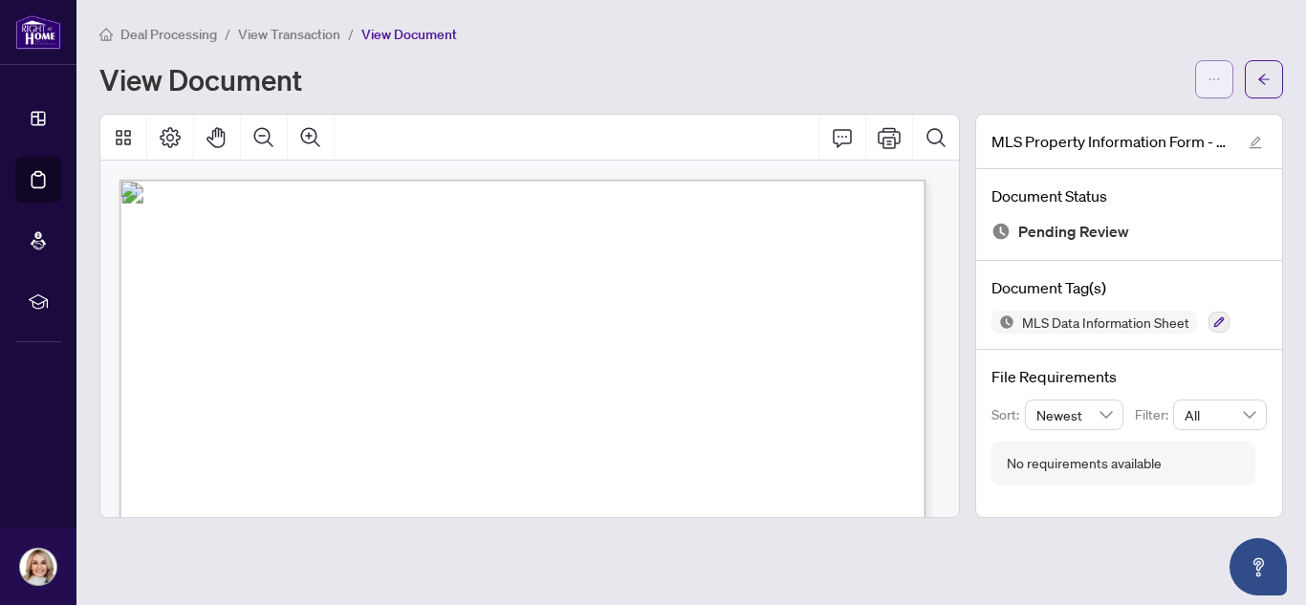
click at [1212, 87] on span "button" at bounding box center [1213, 79] width 13 height 31
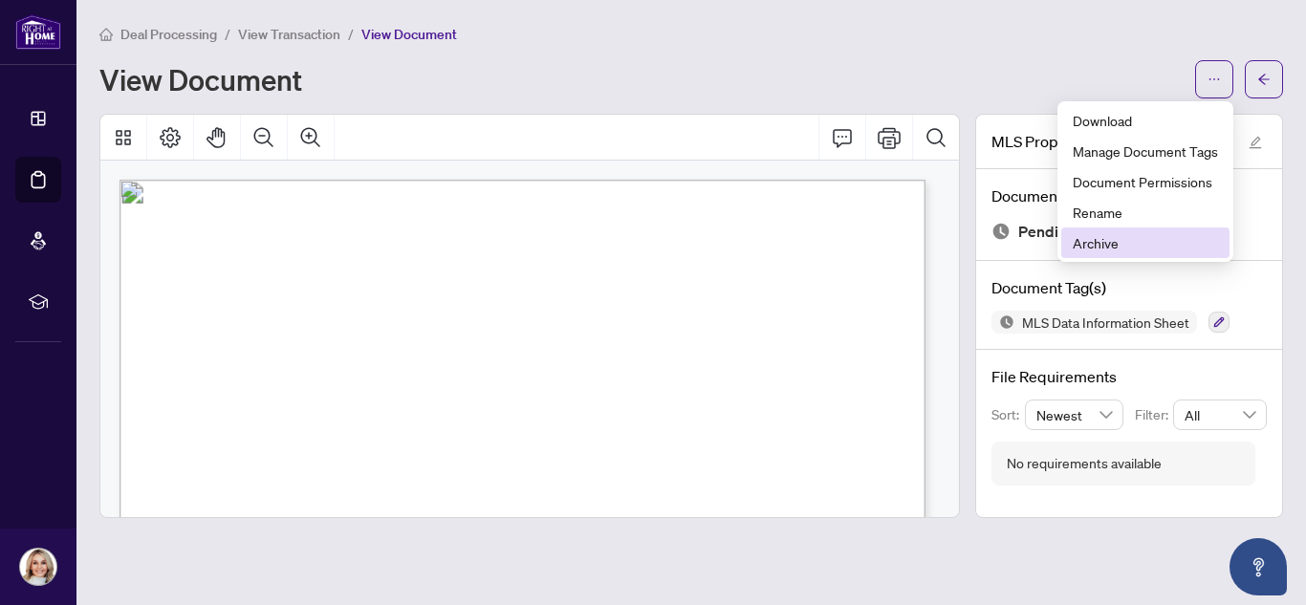
click at [1088, 250] on span "Archive" at bounding box center [1144, 242] width 145 height 21
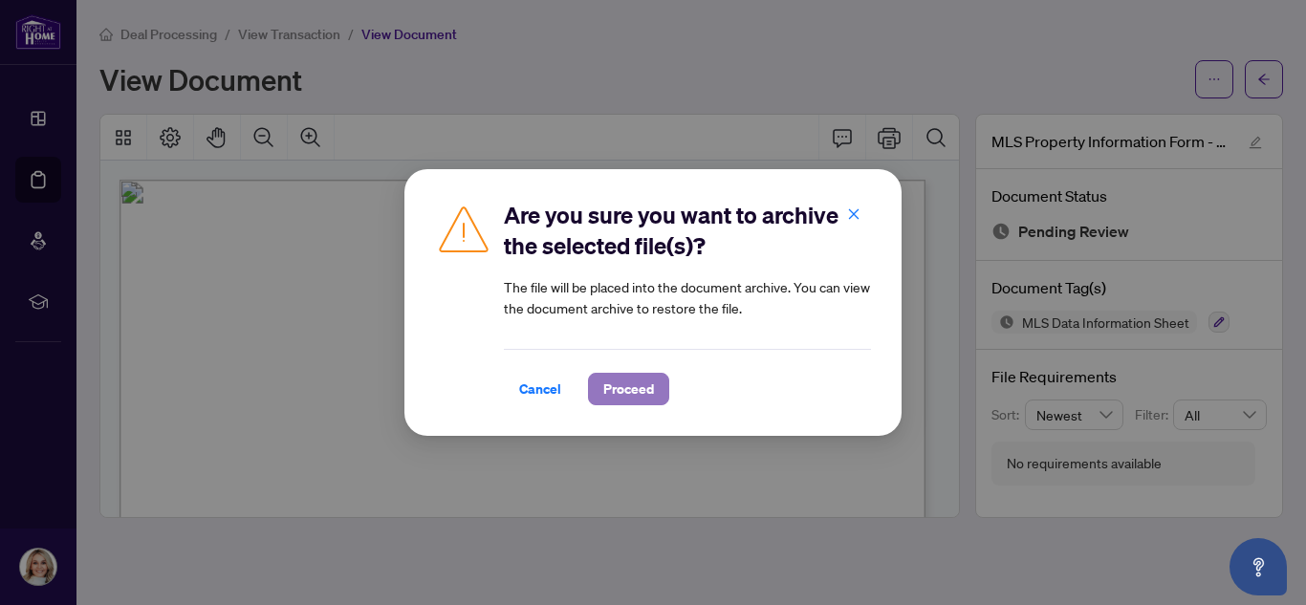
click at [621, 386] on span "Proceed" at bounding box center [628, 389] width 51 height 31
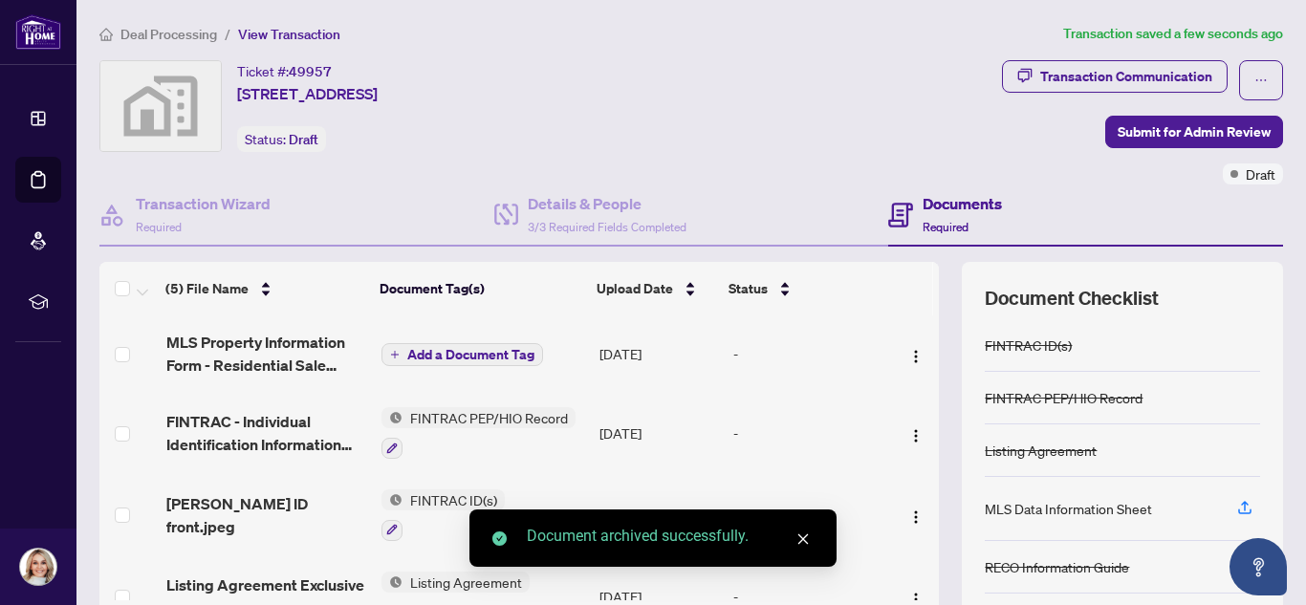
click at [419, 356] on span "Add a Document Tag" at bounding box center [470, 354] width 127 height 13
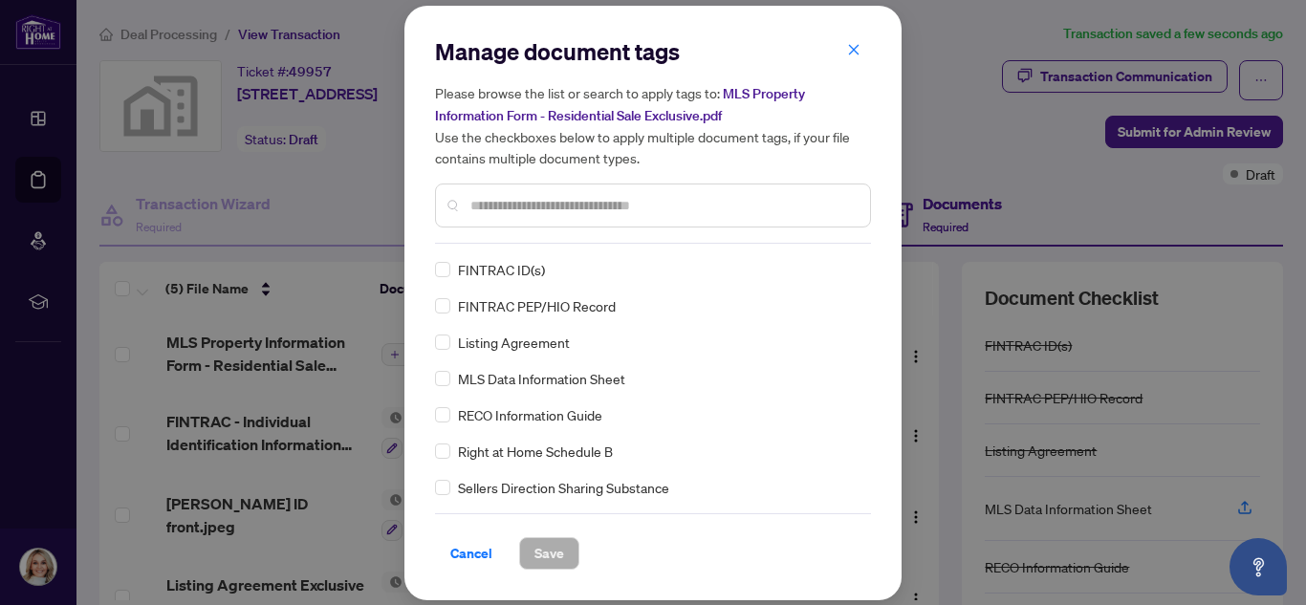
click at [511, 208] on input "text" at bounding box center [662, 205] width 384 height 21
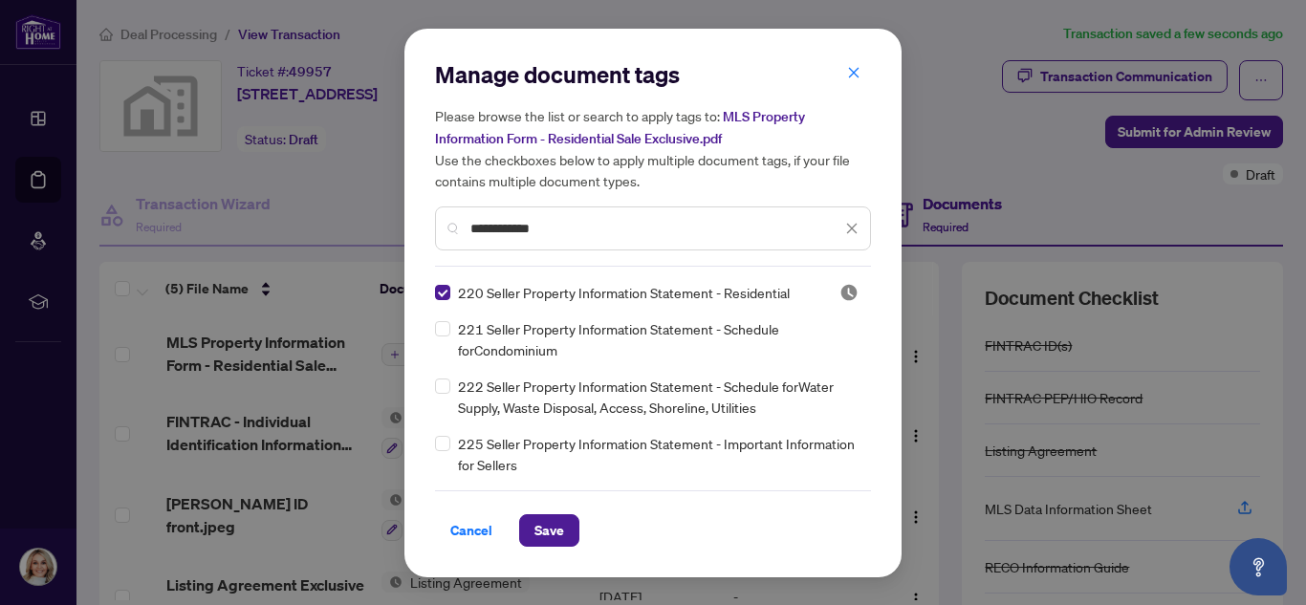
click at [552, 231] on input "**********" at bounding box center [655, 228] width 371 height 21
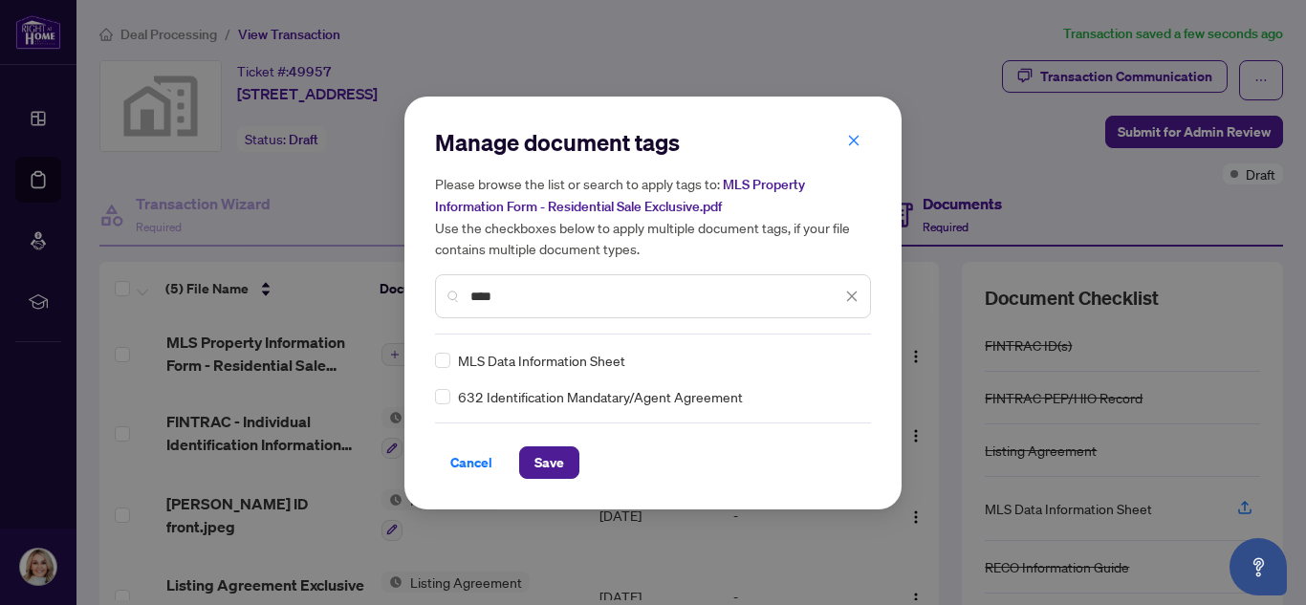
type input "****"
click at [557, 465] on span "Save" at bounding box center [549, 462] width 30 height 31
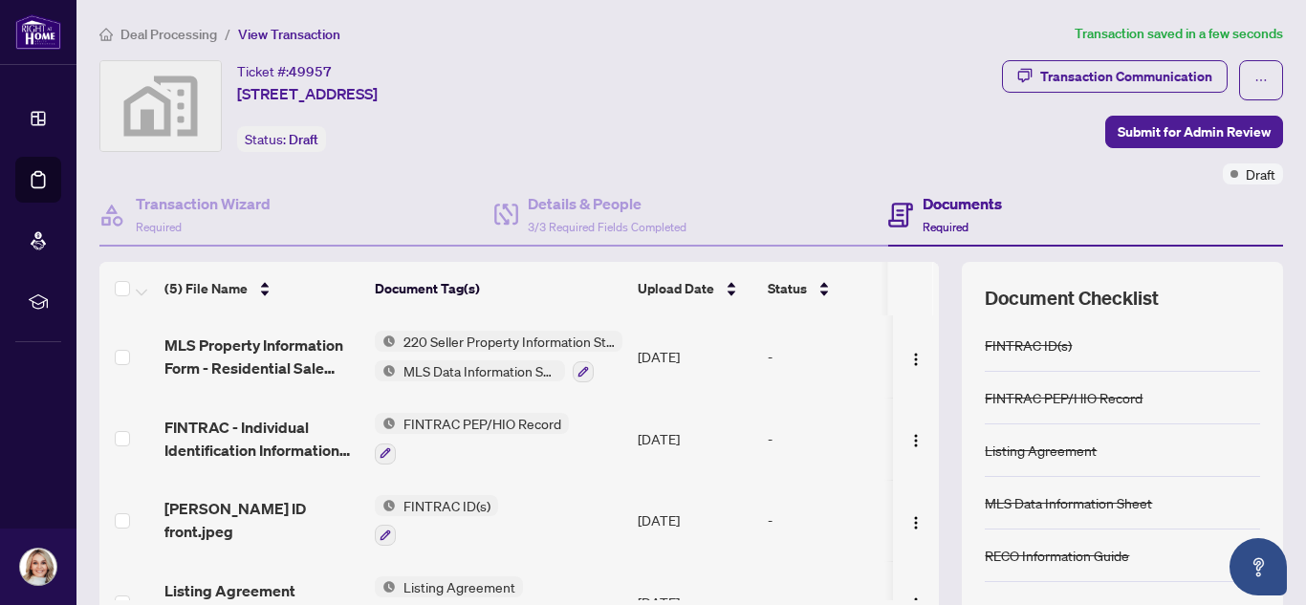
click at [476, 335] on span "220 Seller Property Information Statement - Residential" at bounding box center [509, 341] width 227 height 21
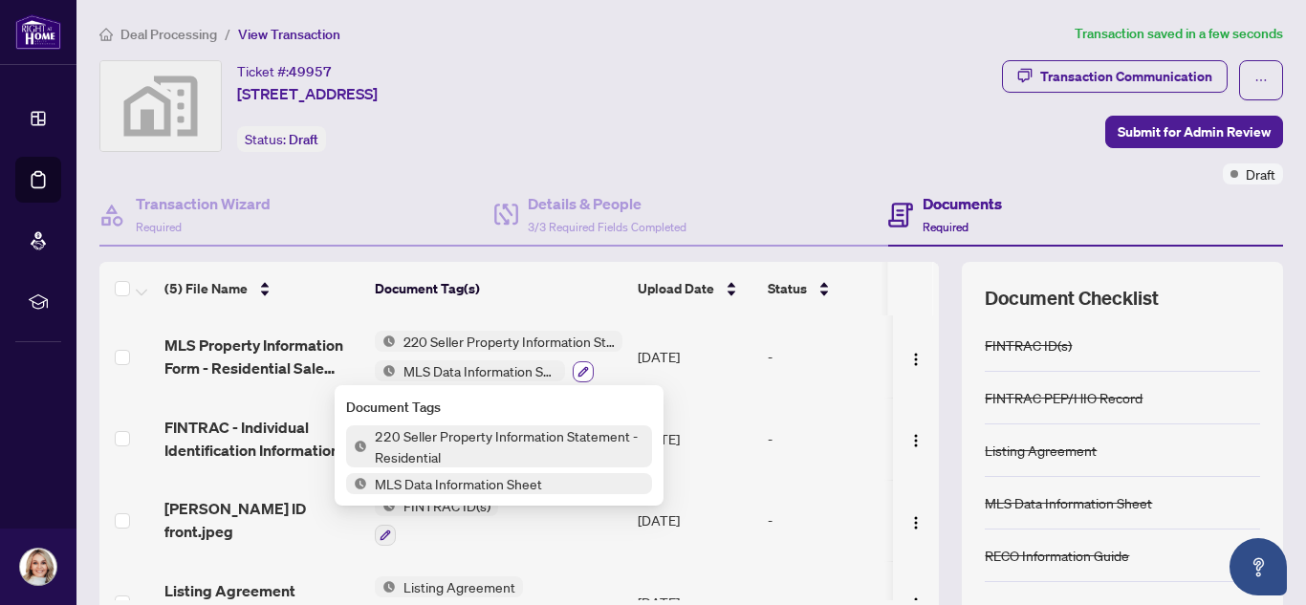
click at [575, 372] on button "button" at bounding box center [582, 371] width 21 height 21
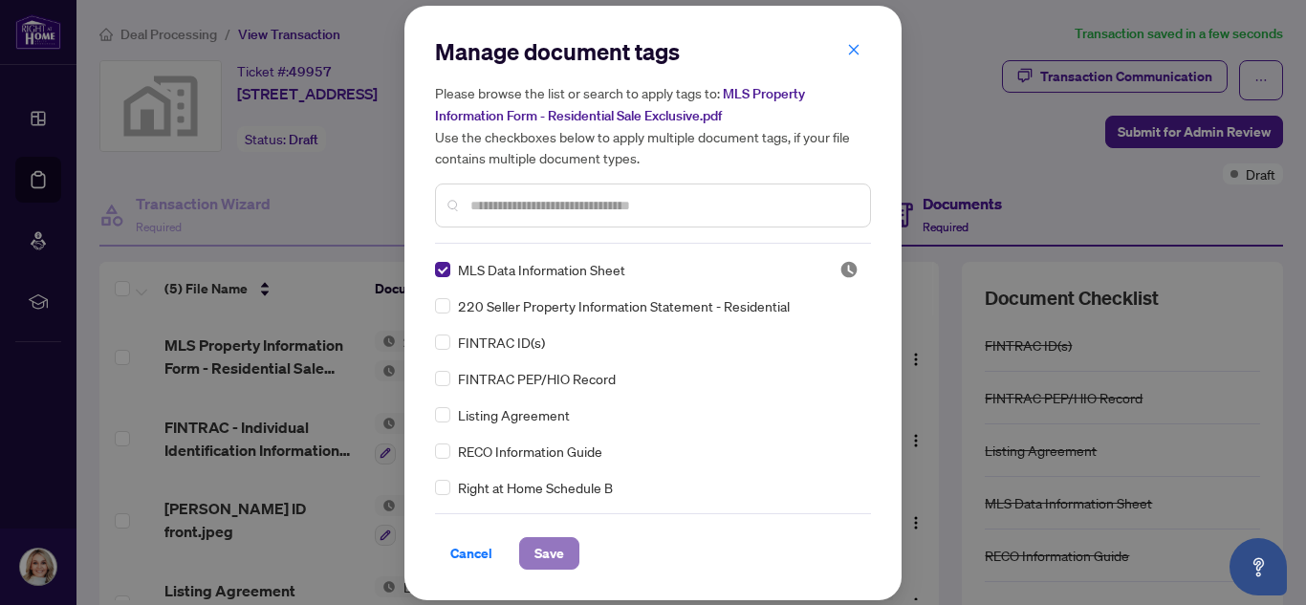
click at [549, 551] on span "Save" at bounding box center [549, 553] width 30 height 31
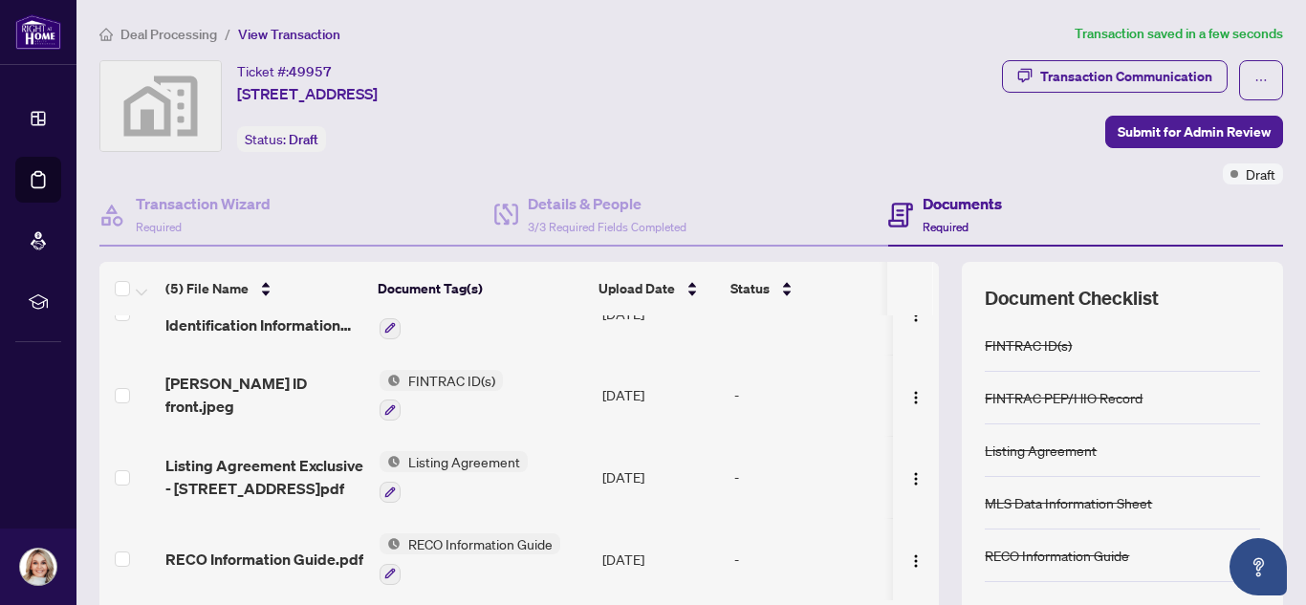
scroll to position [195, 0]
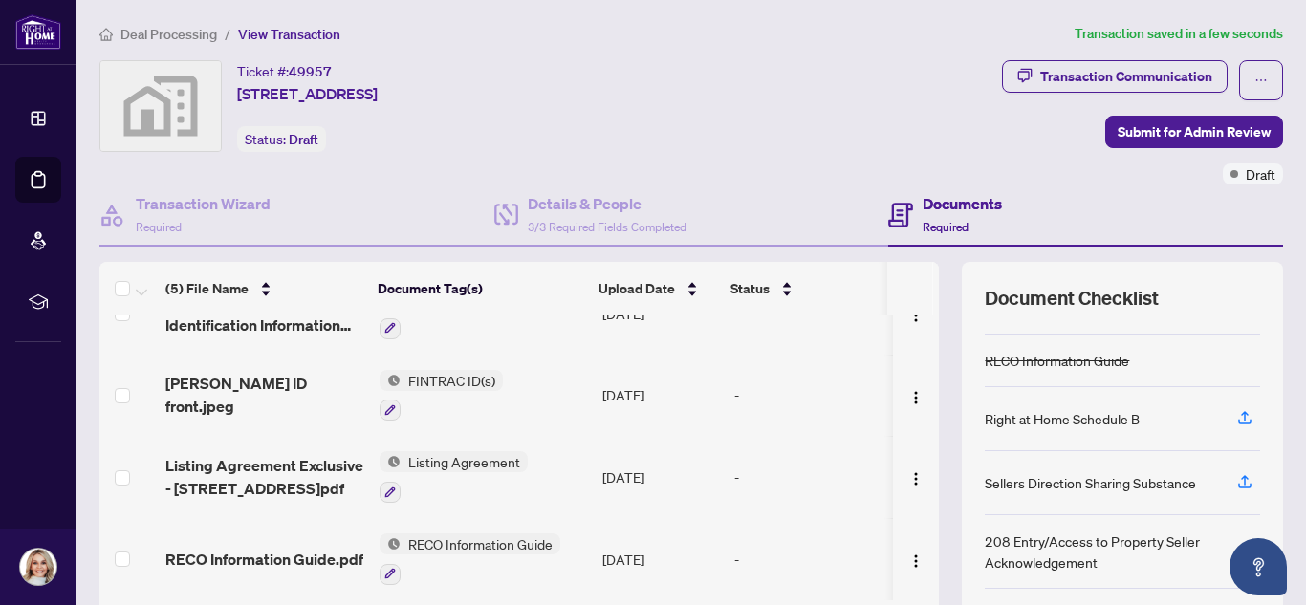
click at [426, 166] on div "Ticket #: 49957 [STREET_ADDRESS] Status: Draft" at bounding box center [393, 122] width 594 height 124
click at [1140, 141] on span "Submit for Admin Review" at bounding box center [1193, 132] width 153 height 31
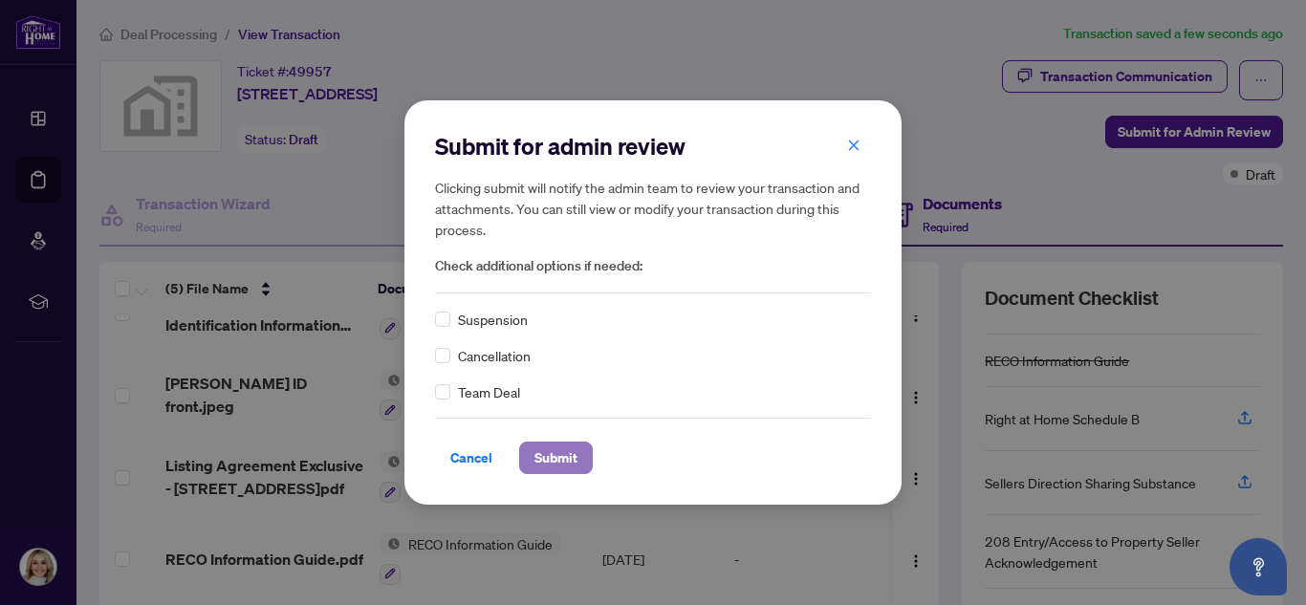
click at [577, 455] on span "Submit" at bounding box center [555, 458] width 43 height 31
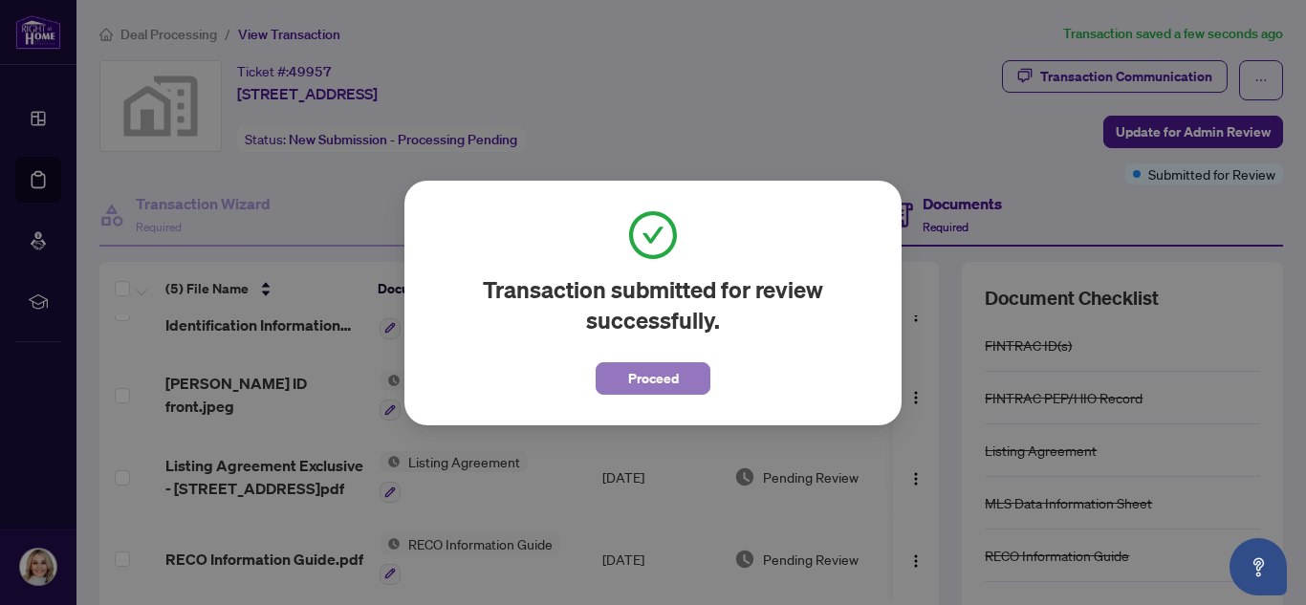
click at [659, 378] on span "Proceed" at bounding box center [653, 378] width 51 height 31
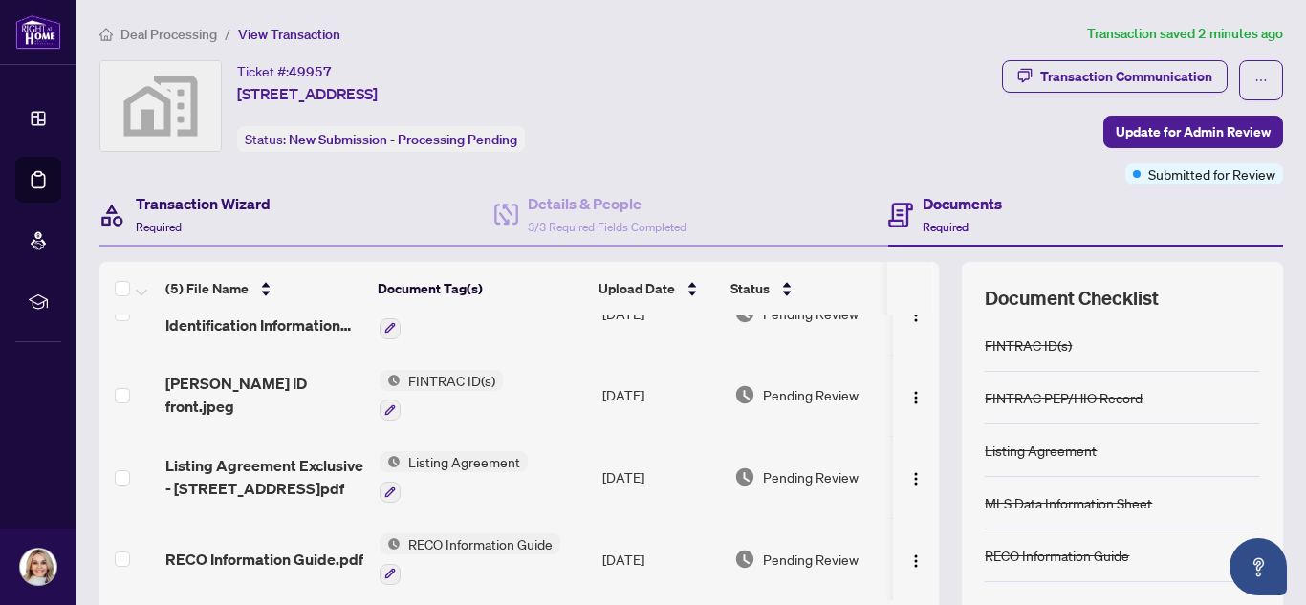
click at [212, 193] on h4 "Transaction Wizard" at bounding box center [203, 203] width 135 height 23
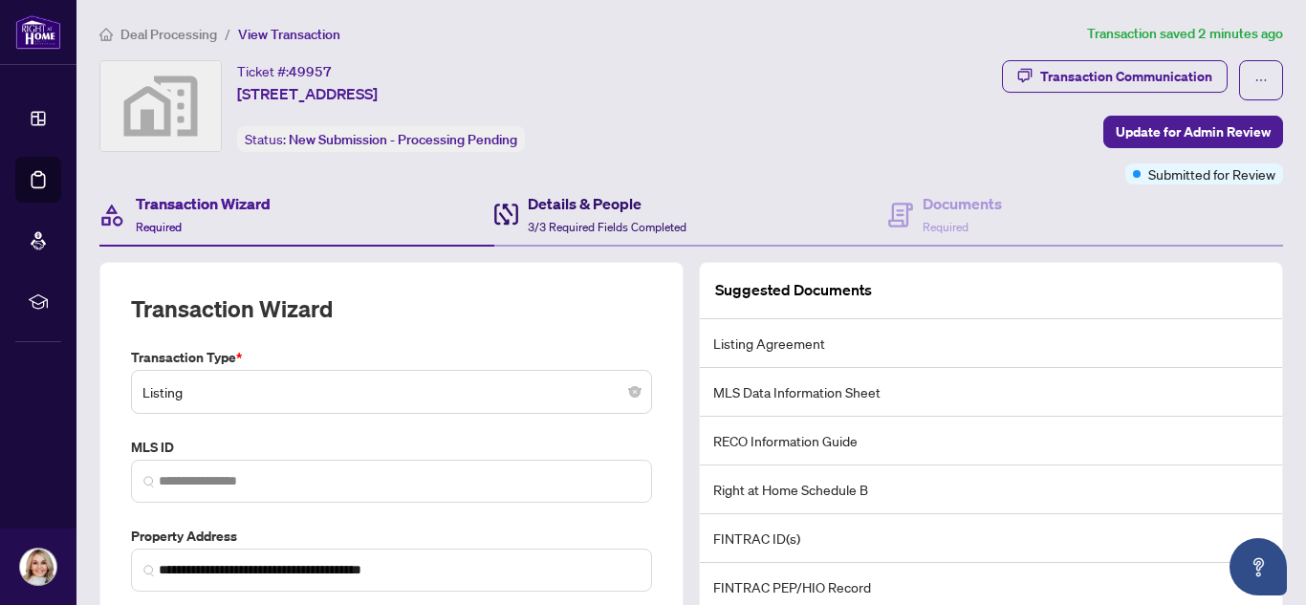
click at [627, 226] on span "3/3 Required Fields Completed" at bounding box center [607, 227] width 159 height 14
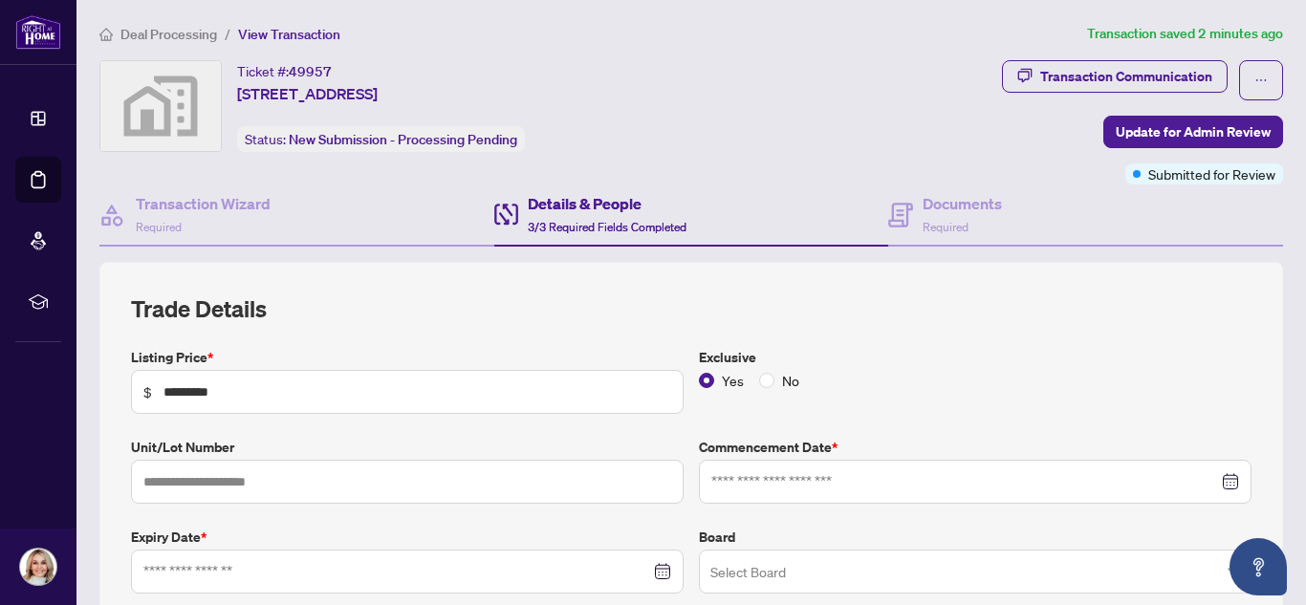
type input "**********"
